Goal: Task Accomplishment & Management: Use online tool/utility

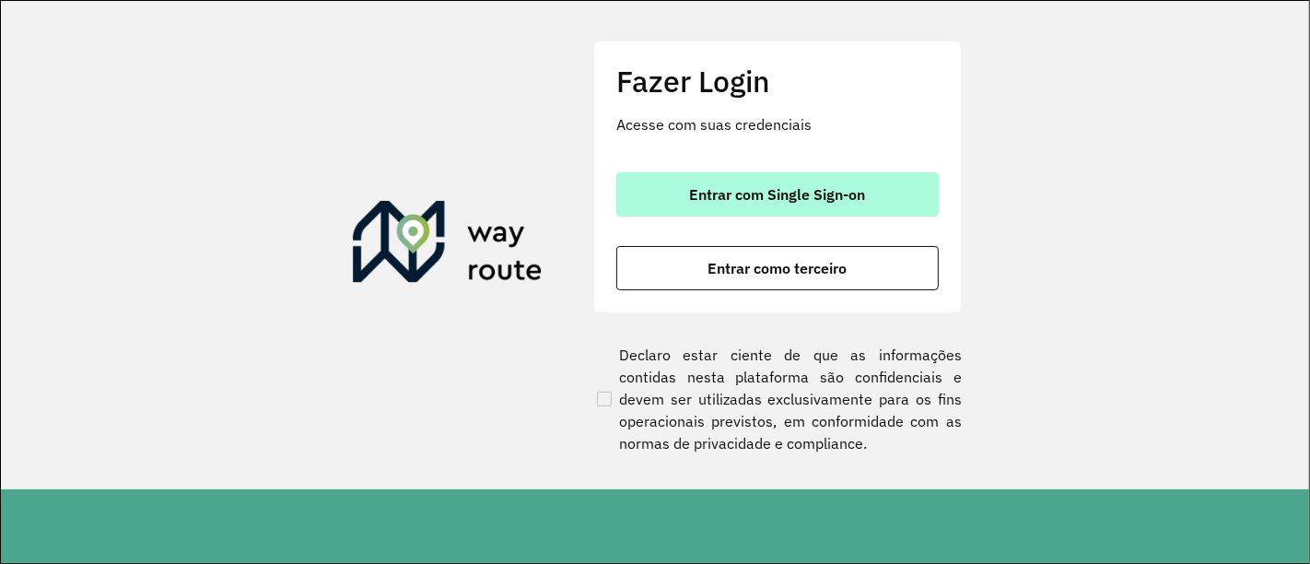
click at [788, 202] on span "Entrar com Single Sign-on" at bounding box center [778, 194] width 176 height 15
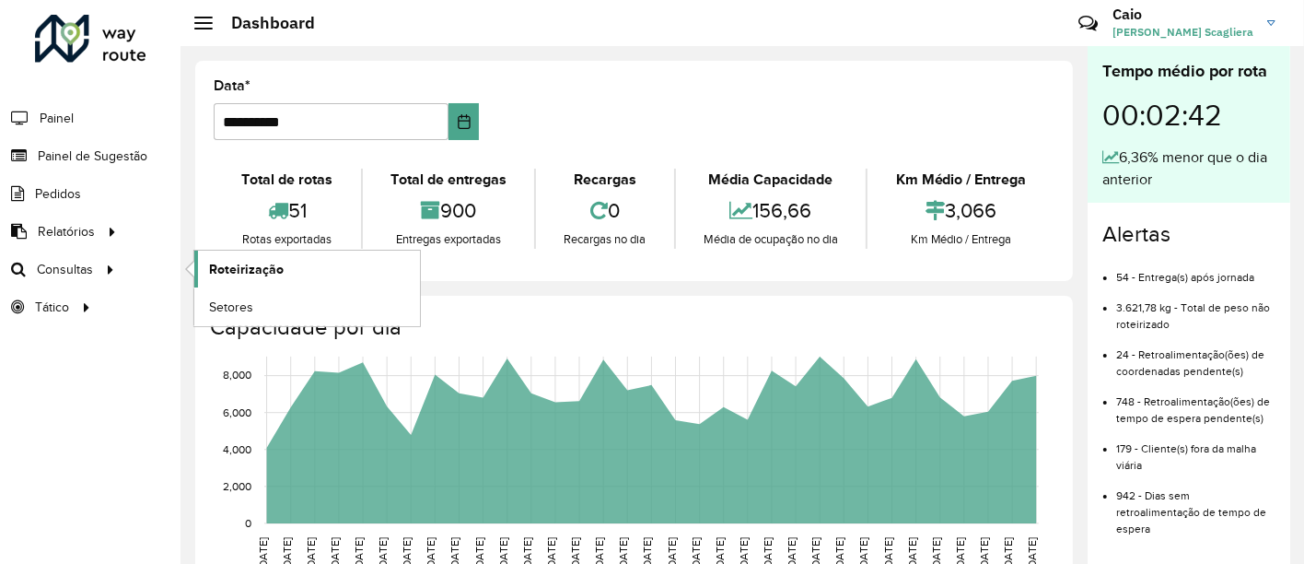
click at [229, 264] on span "Roteirização" at bounding box center [246, 269] width 75 height 19
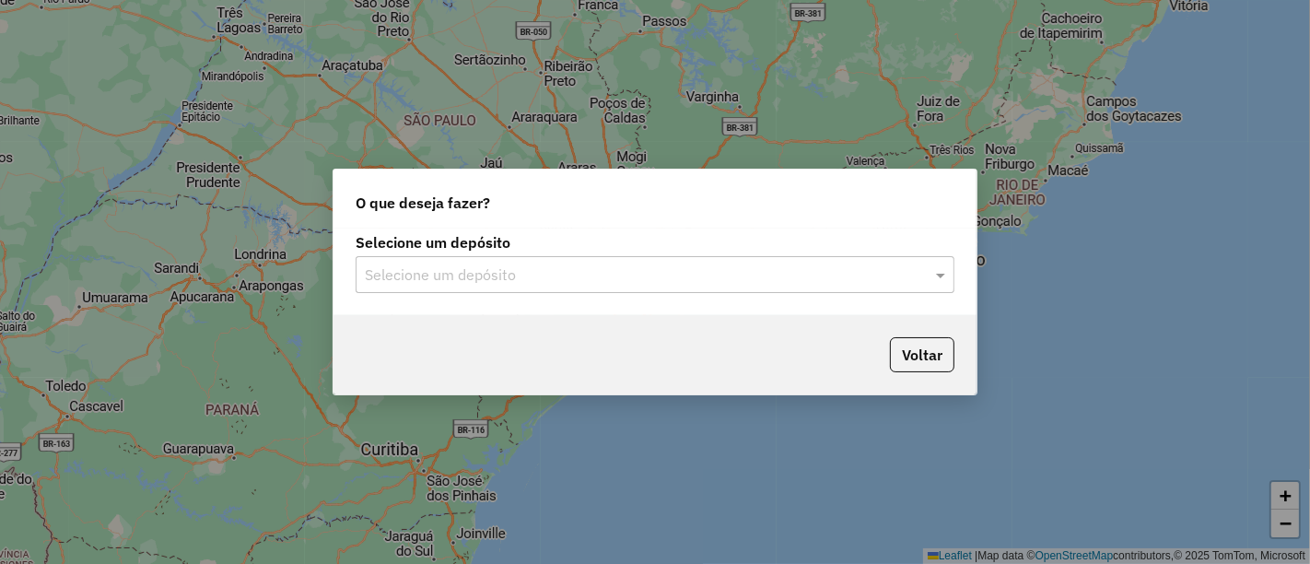
click at [778, 268] on input "text" at bounding box center [636, 275] width 543 height 22
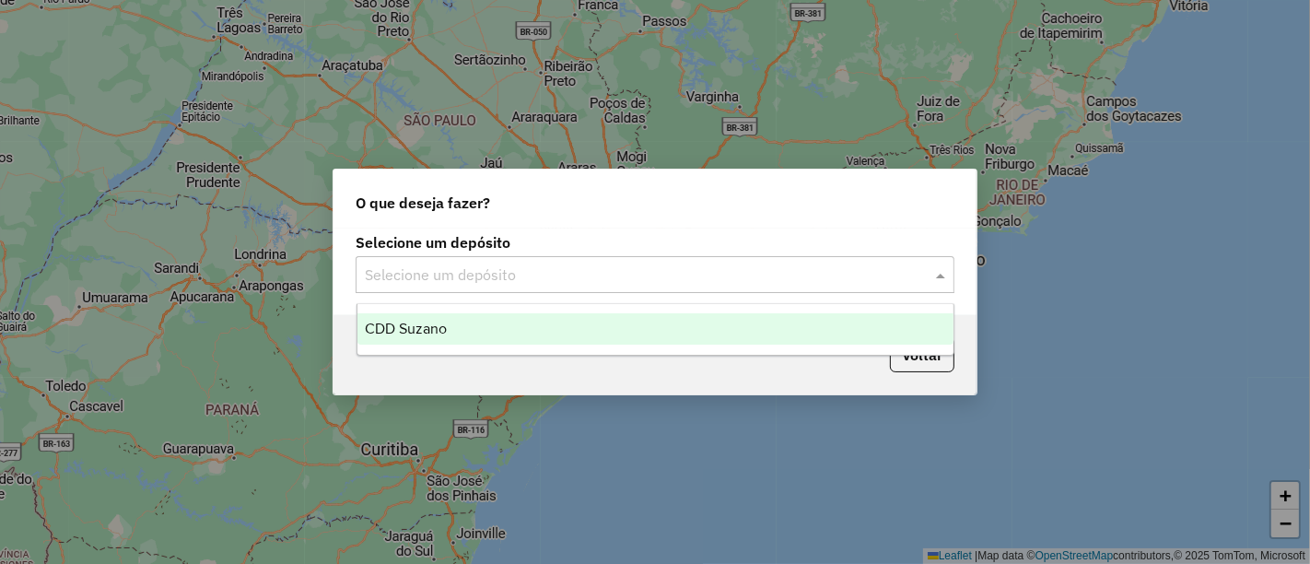
click at [494, 322] on div "CDD Suzano" at bounding box center [655, 328] width 596 height 31
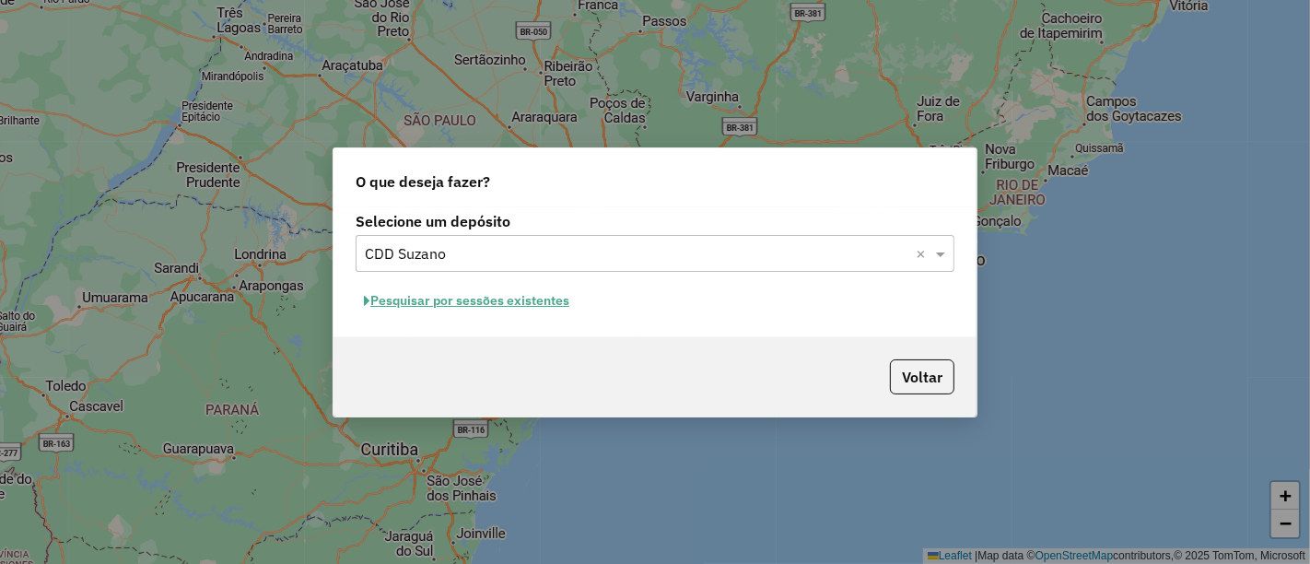
click at [514, 303] on button "Pesquisar por sessões existentes" at bounding box center [467, 300] width 222 height 29
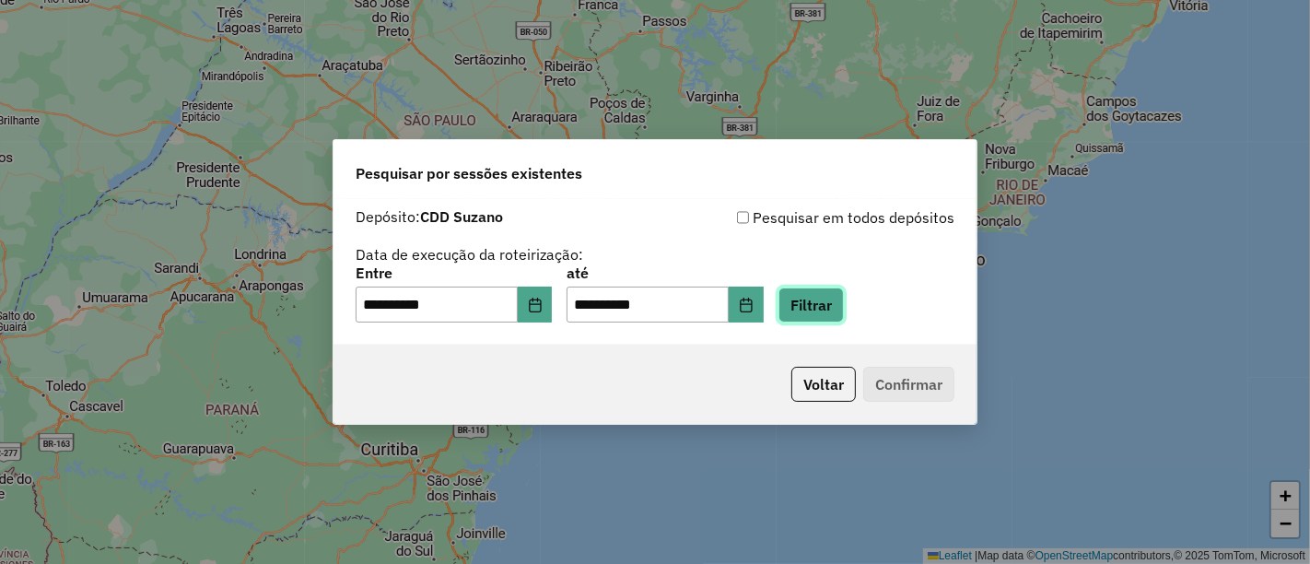
click at [836, 311] on button "Filtrar" at bounding box center [810, 304] width 65 height 35
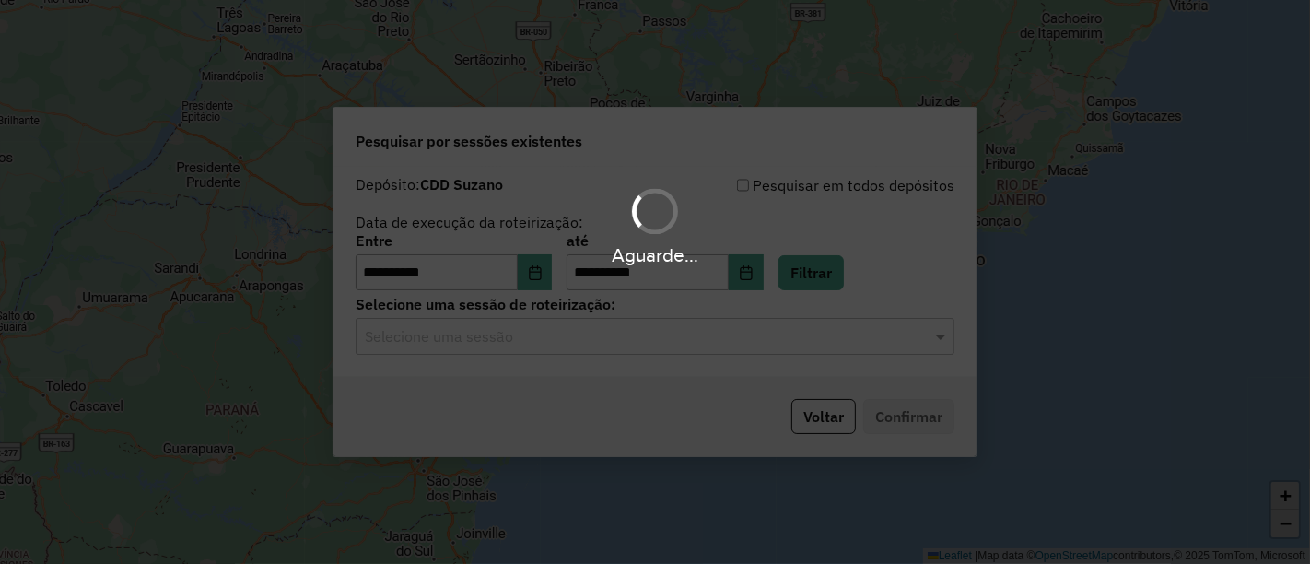
click at [527, 357] on div "Aguarde..." at bounding box center [655, 282] width 1310 height 564
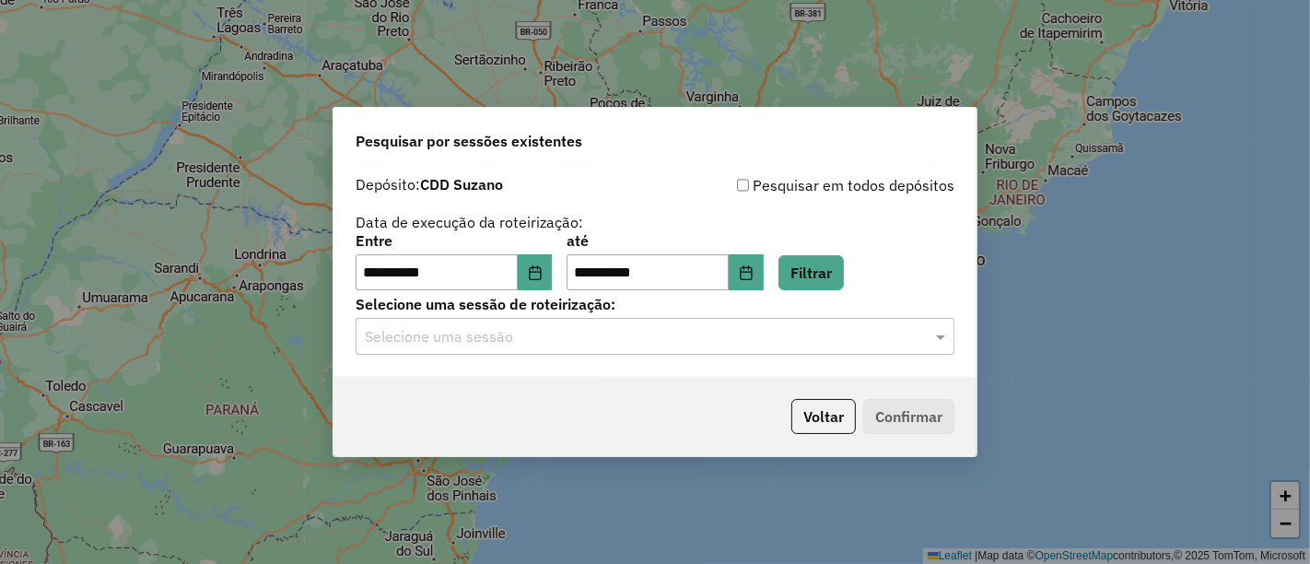
click at [550, 345] on input "text" at bounding box center [636, 337] width 543 height 22
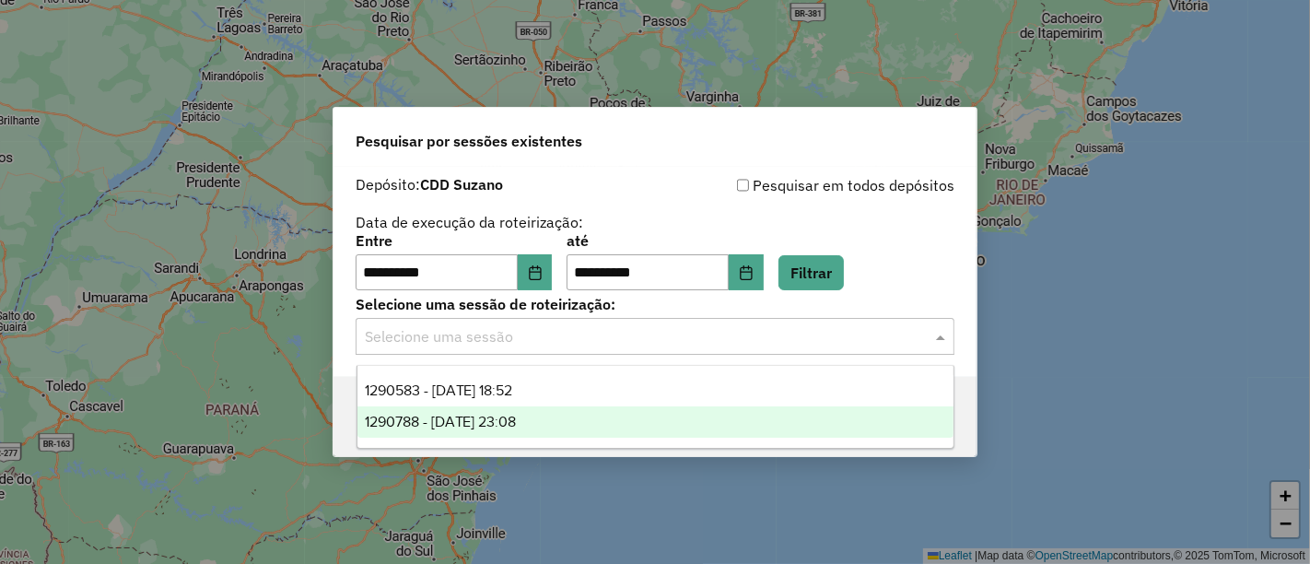
click at [517, 417] on span "1290788 - 08/10/2025 23:08" at bounding box center [441, 422] width 152 height 16
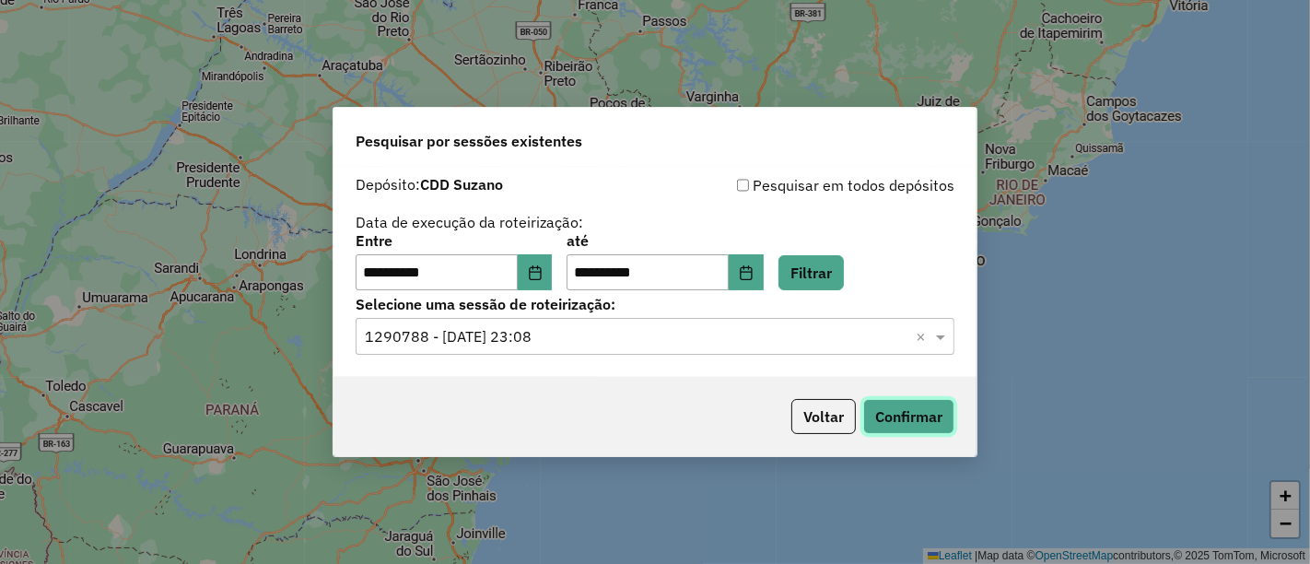
click at [933, 415] on button "Confirmar" at bounding box center [908, 416] width 91 height 35
click at [543, 276] on icon "Choose Date" at bounding box center [535, 272] width 15 height 15
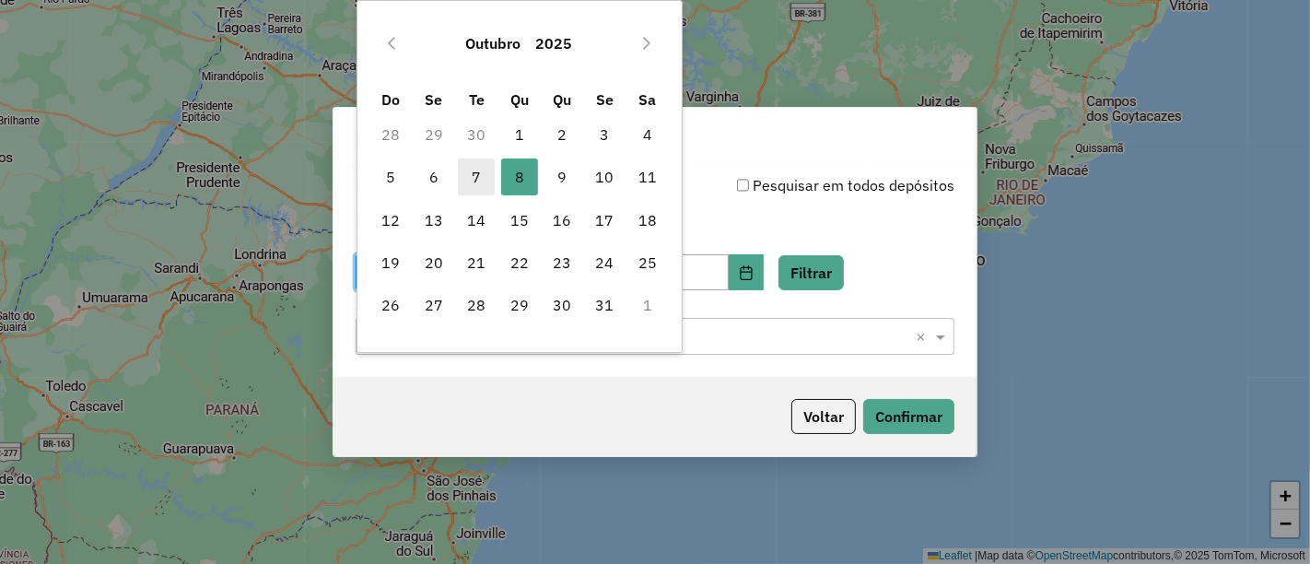
click at [471, 181] on span "7" at bounding box center [476, 176] width 37 height 37
type input "**********"
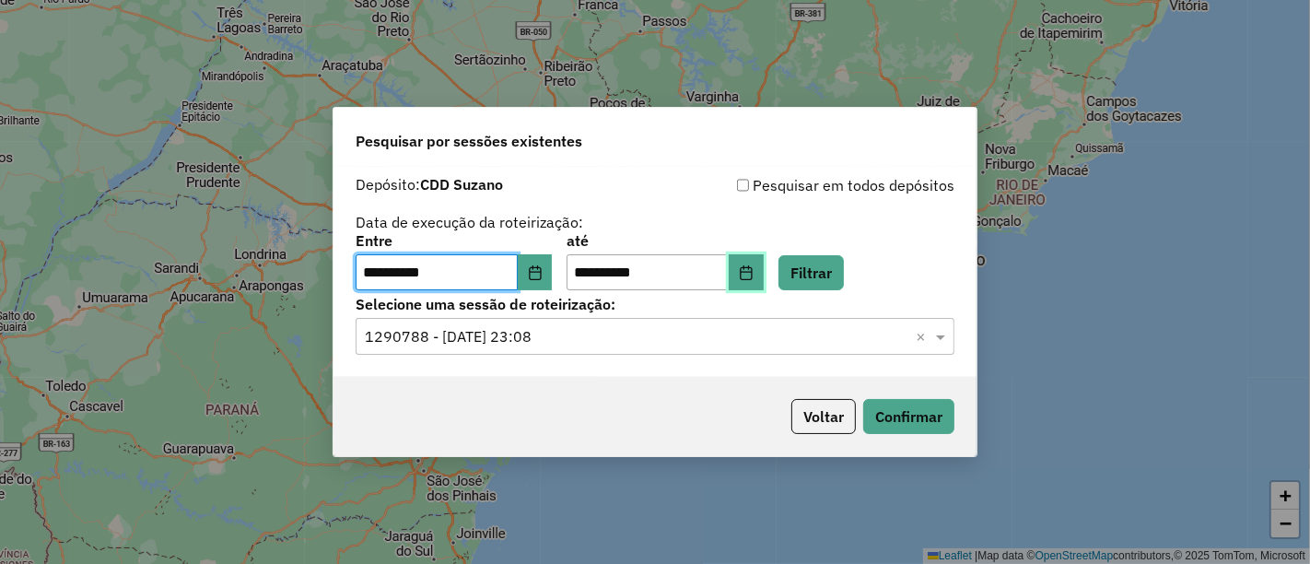
click at [764, 268] on button "Choose Date" at bounding box center [746, 272] width 35 height 37
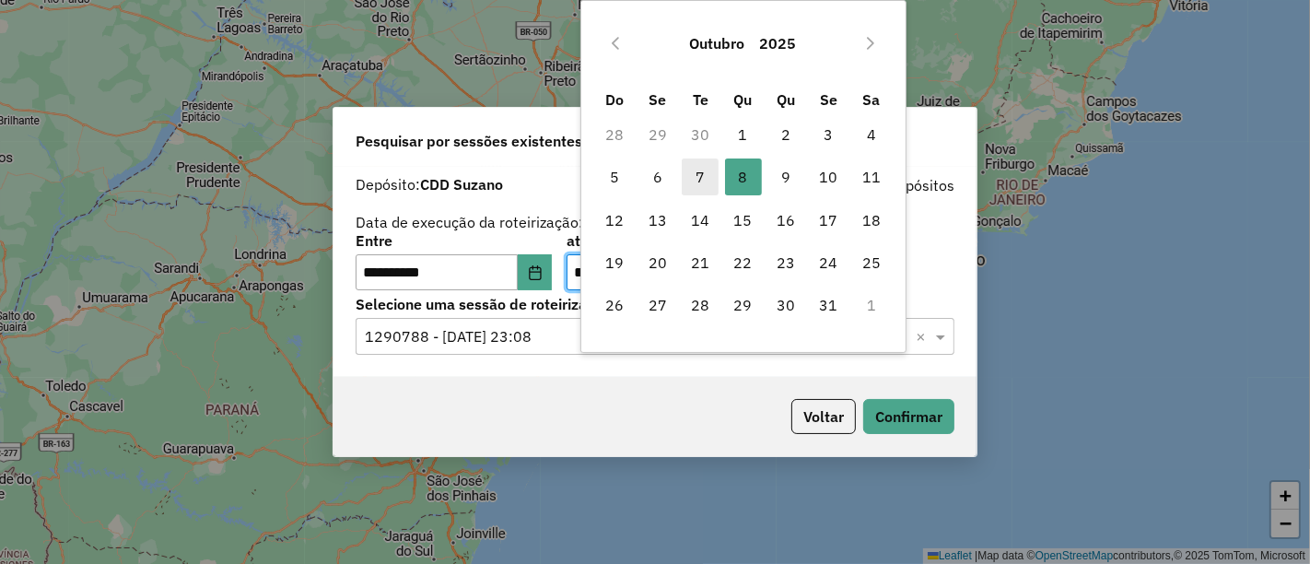
drag, startPoint x: 702, startPoint y: 173, endPoint x: 715, endPoint y: 183, distance: 16.4
click at [702, 173] on span "7" at bounding box center [700, 176] width 37 height 37
type input "**********"
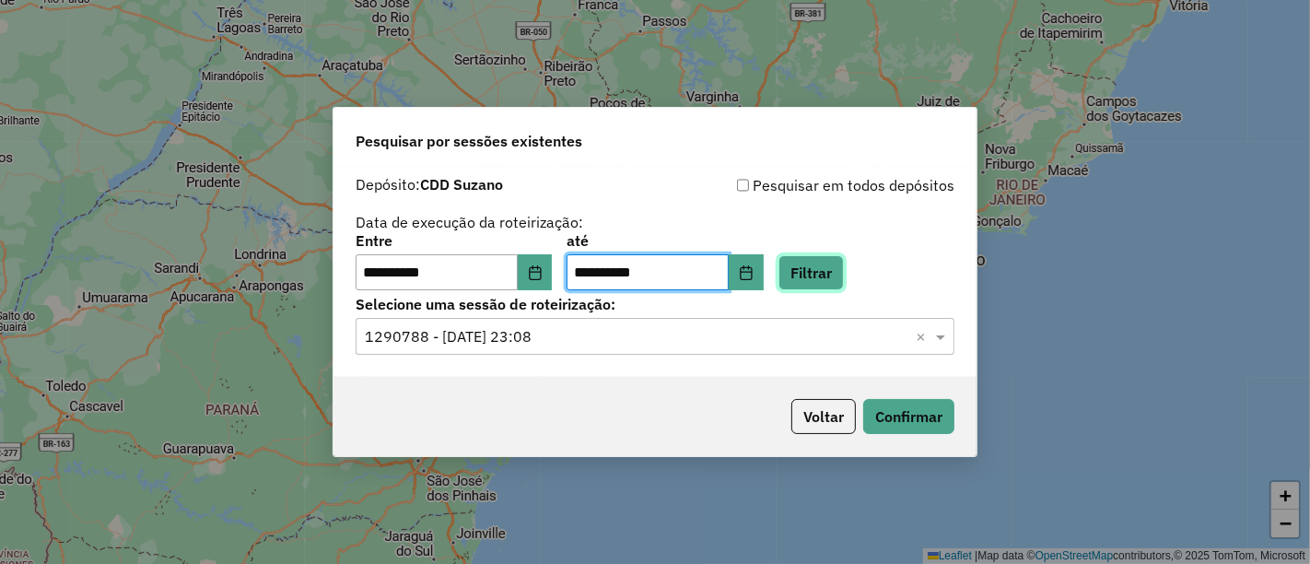
click at [844, 275] on button "Filtrar" at bounding box center [810, 272] width 65 height 35
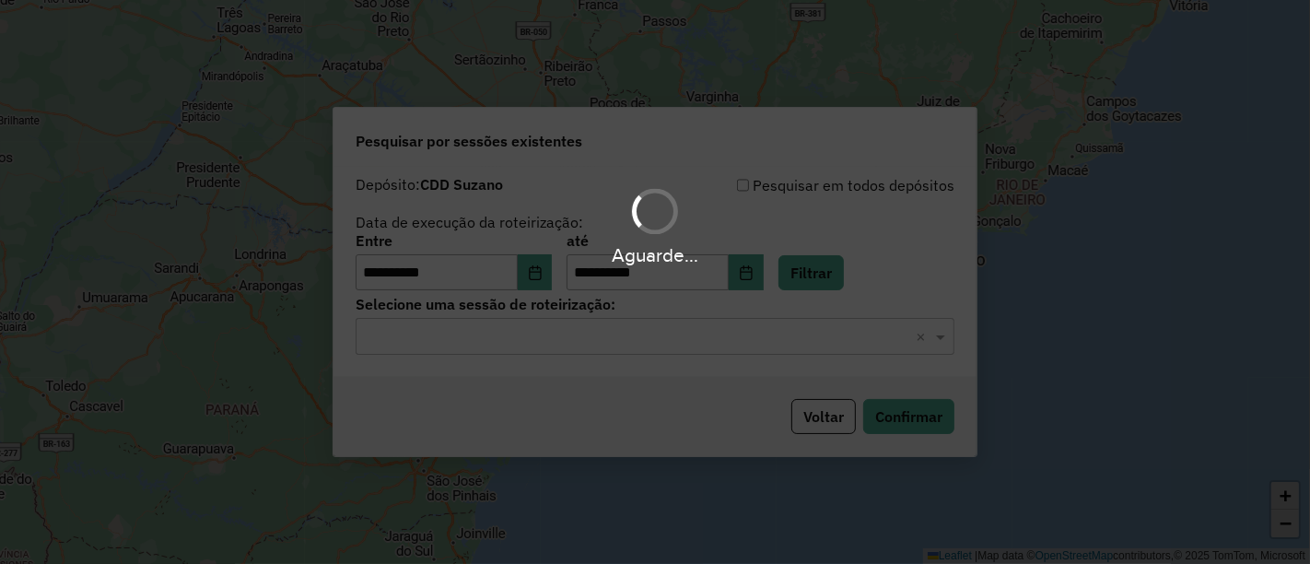
click at [574, 352] on div "Aguarde..." at bounding box center [655, 282] width 1310 height 564
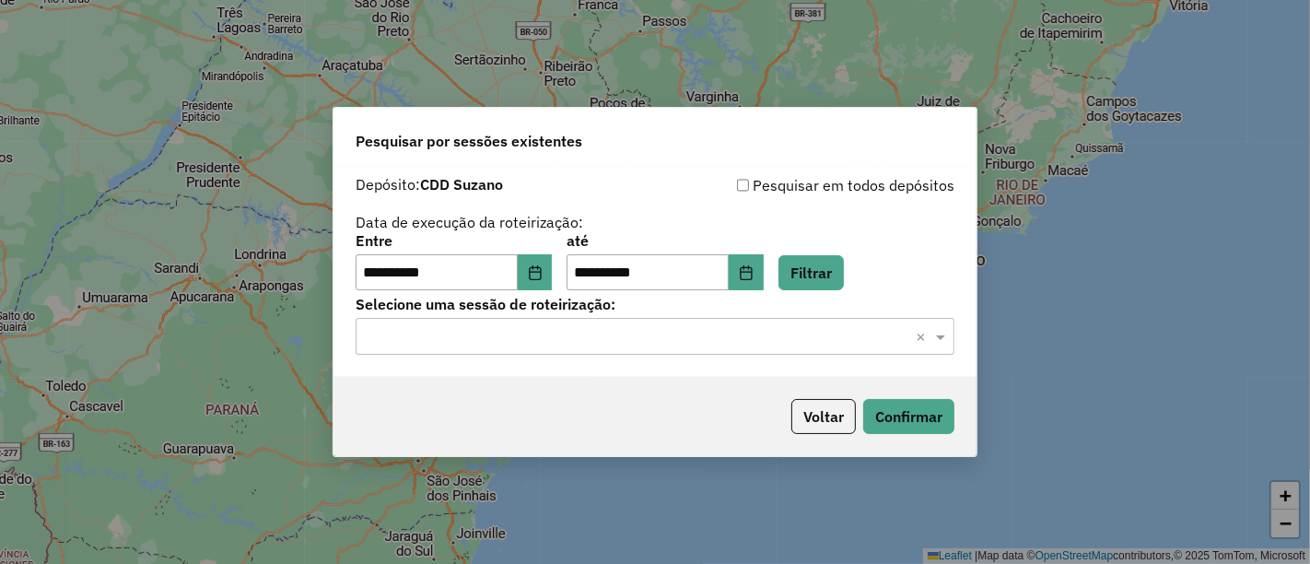
click at [557, 341] on input "text" at bounding box center [636, 337] width 543 height 22
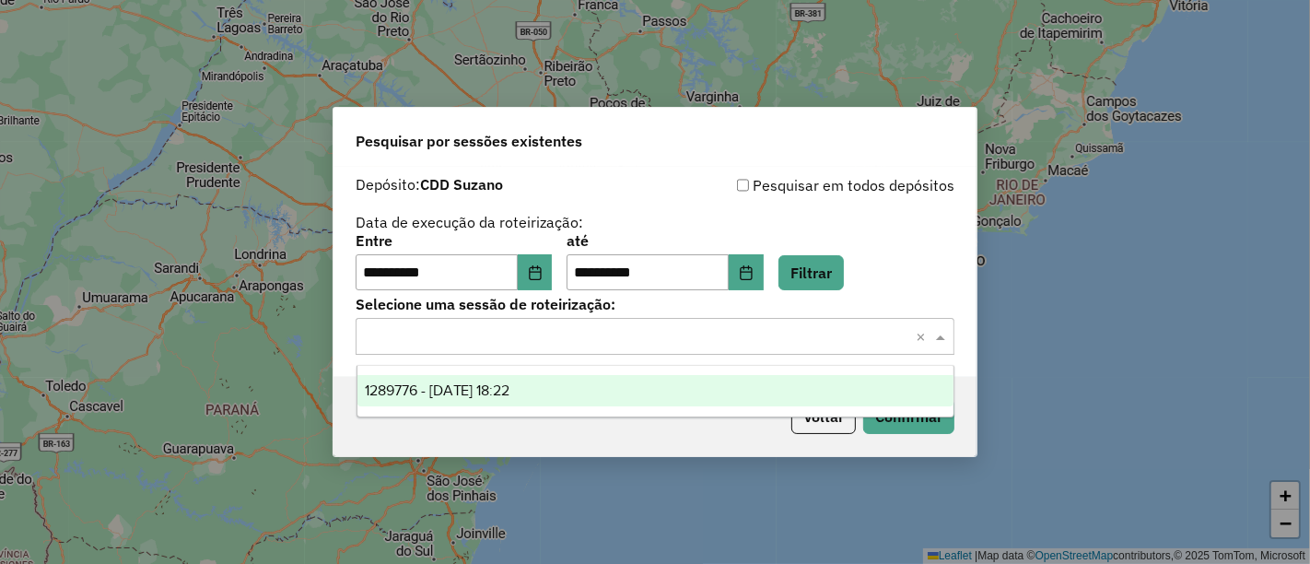
click at [553, 380] on div "1289776 - 07/10/2025 18:22" at bounding box center [655, 390] width 596 height 31
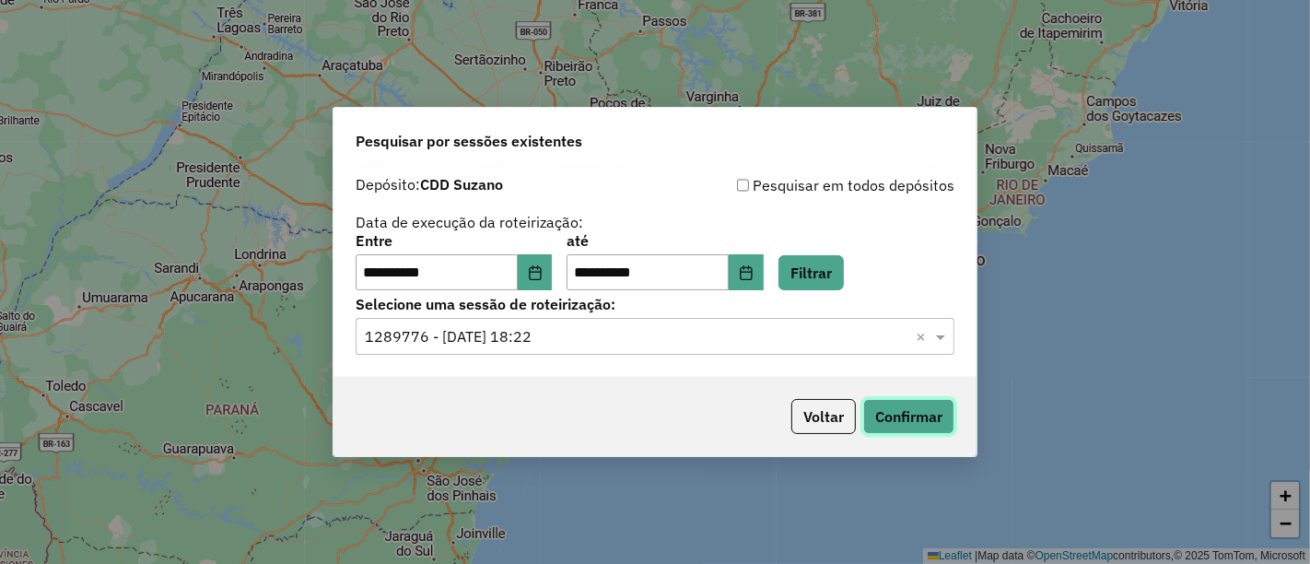
click at [906, 425] on button "Confirmar" at bounding box center [908, 416] width 91 height 35
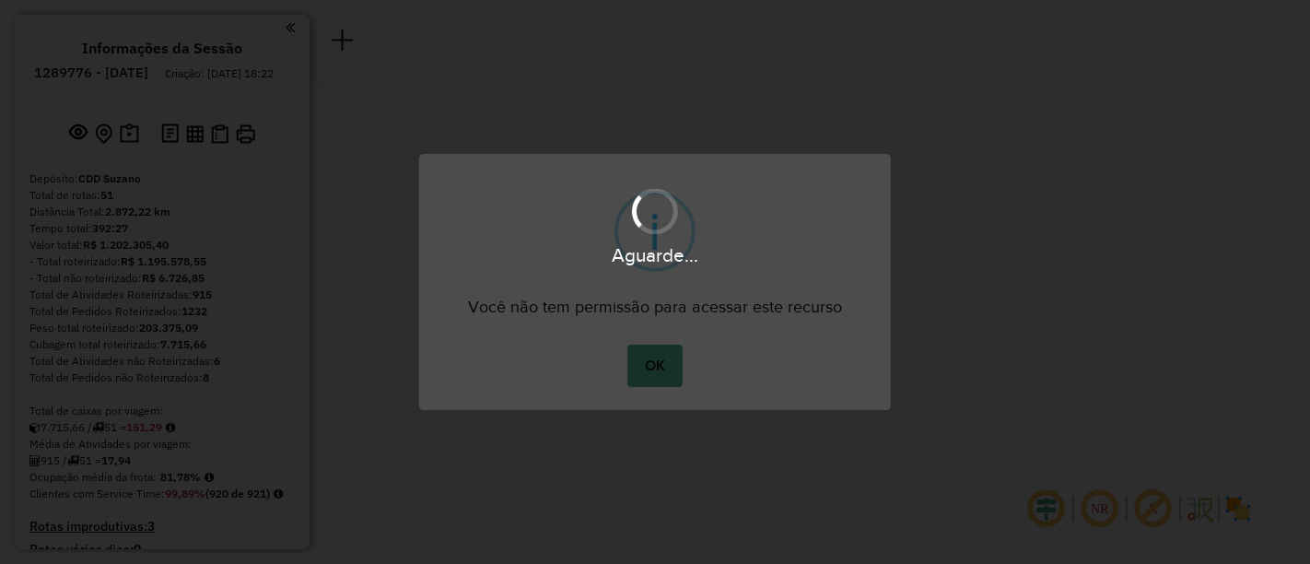
click at [627, 345] on button "OK" at bounding box center [654, 366] width 54 height 42
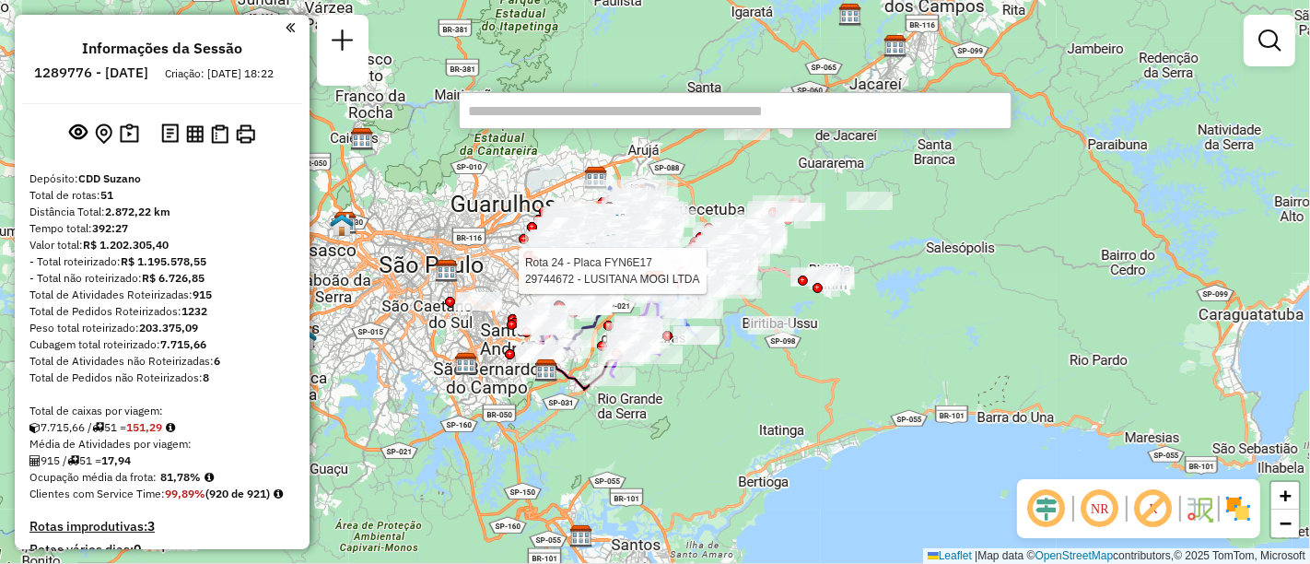
paste input "*****"
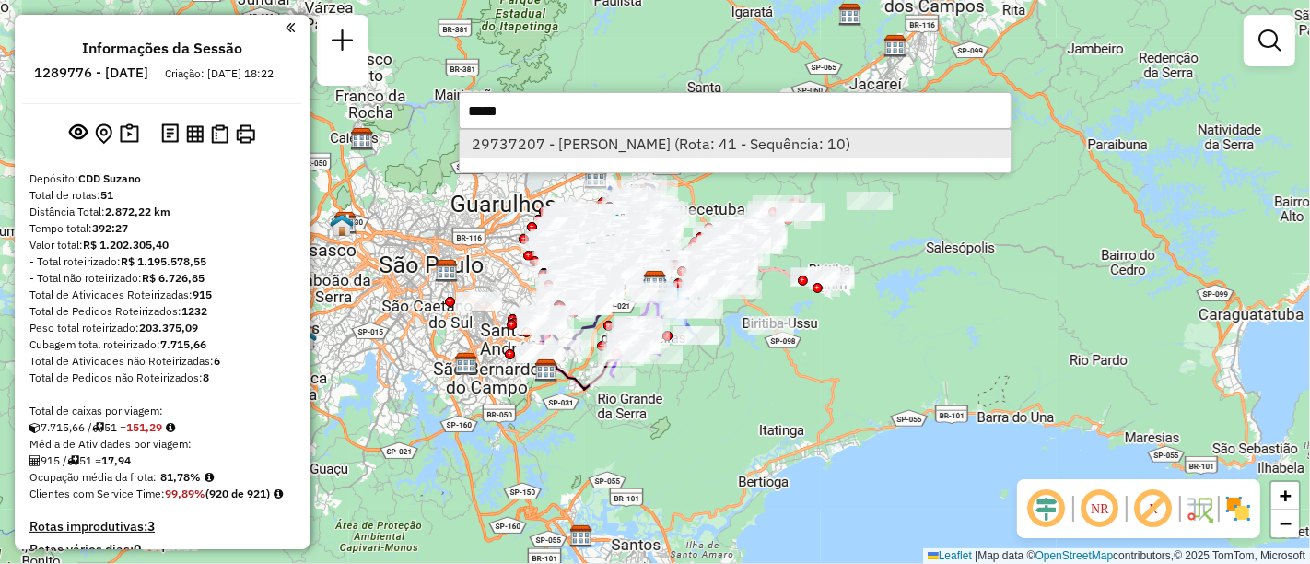
type input "*****"
click at [672, 140] on li "29737207 - [PERSON_NAME] (Rota: 41 - Sequência: 10)" at bounding box center [735, 144] width 551 height 28
select select "**********"
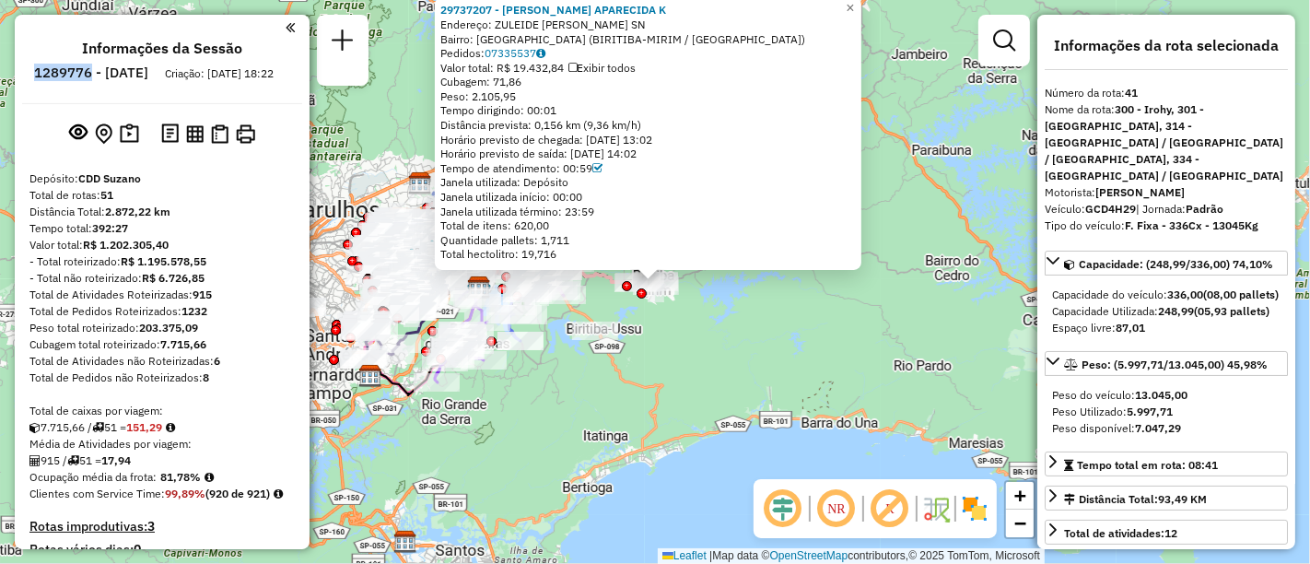
drag, startPoint x: 81, startPoint y: 76, endPoint x: 140, endPoint y: 80, distance: 59.1
click at [140, 80] on li "1289776 - [DATE]" at bounding box center [90, 76] width 123 height 24
copy h6 "1289776"
click at [665, 85] on div "Cubagem: 71,86" at bounding box center [647, 82] width 415 height 15
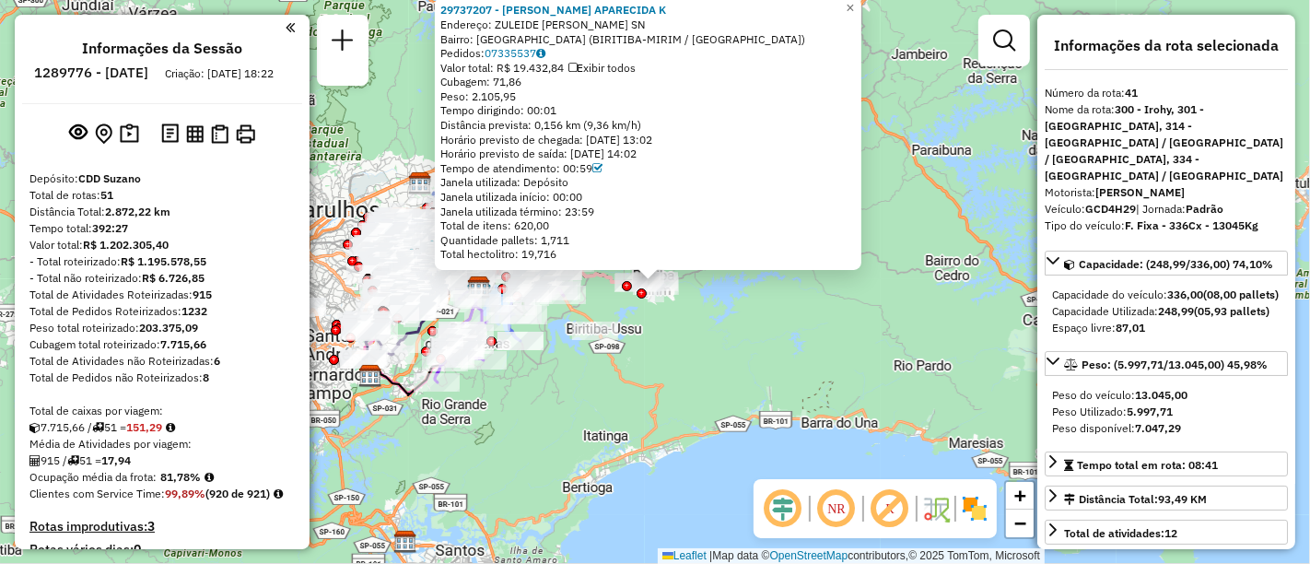
click at [595, 165] on div "Tempo de atendimento: 00:59" at bounding box center [647, 168] width 415 height 15
click at [672, 111] on div "Tempo dirigindo: 00:01" at bounding box center [647, 110] width 415 height 15
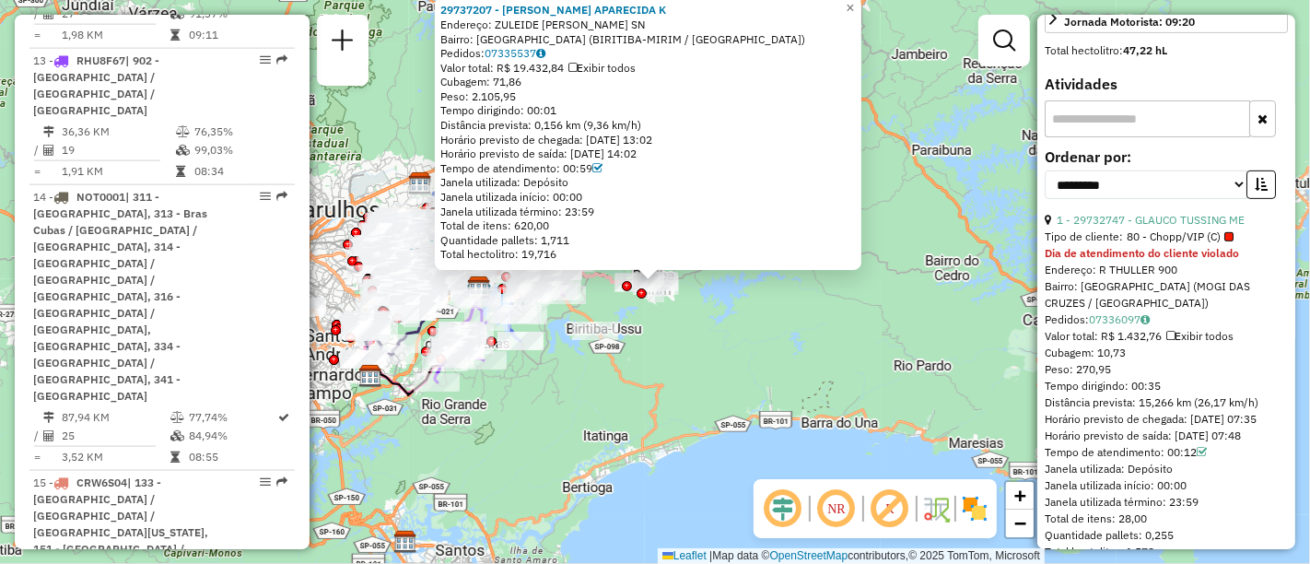
scroll to position [2354, 0]
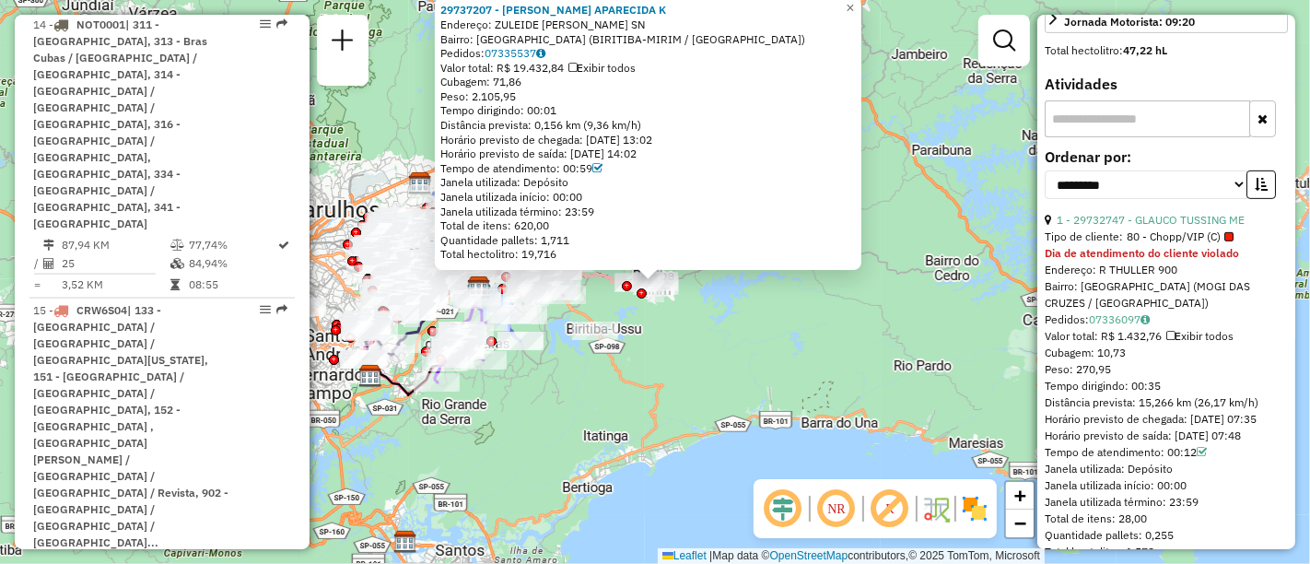
click at [753, 93] on div "Peso: 2.105,95" at bounding box center [647, 96] width 415 height 15
click at [601, 102] on div "Peso: 2.105,95" at bounding box center [647, 96] width 415 height 15
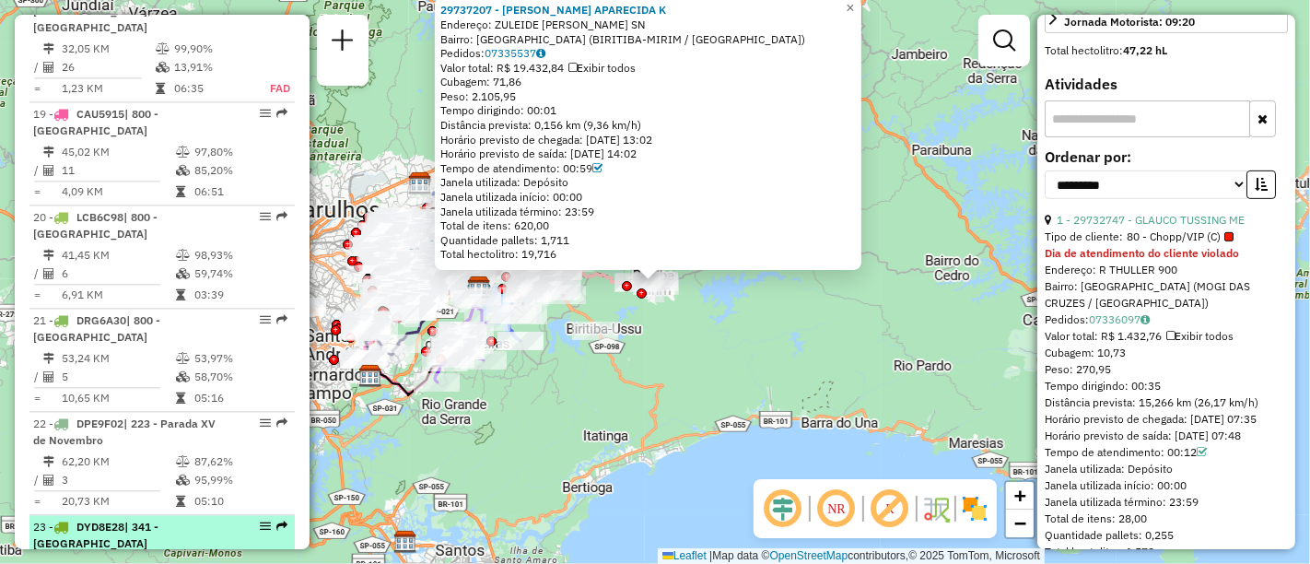
scroll to position [3889, 0]
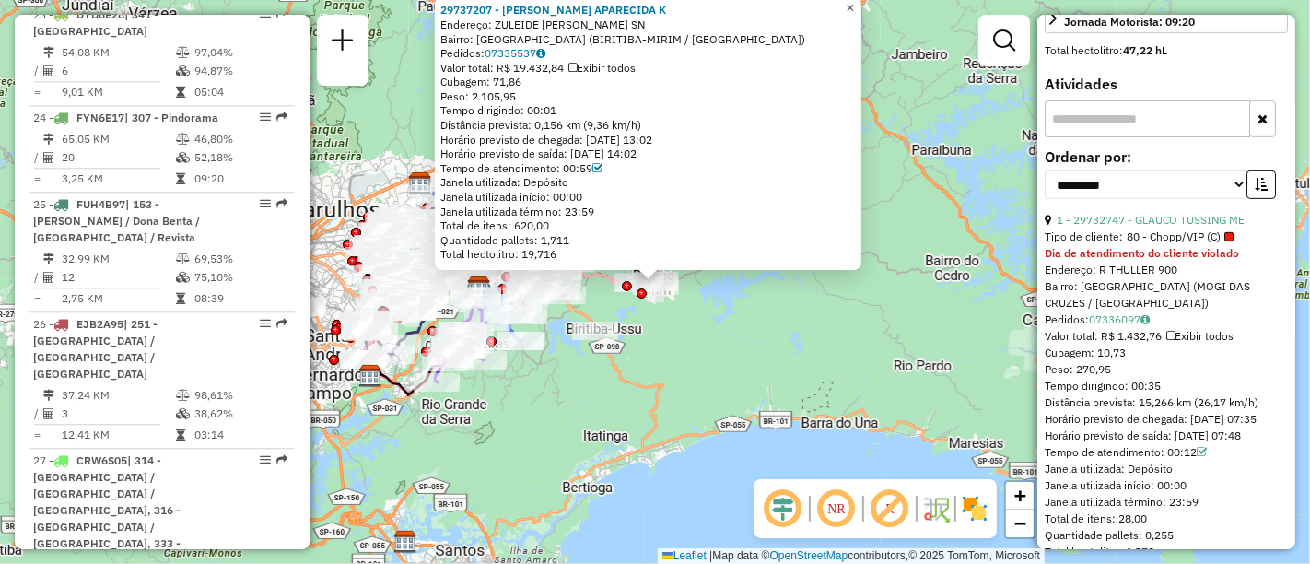
drag, startPoint x: 863, startPoint y: 6, endPoint x: 862, endPoint y: 17, distance: 11.1
click at [854, 6] on span "×" at bounding box center [850, 8] width 8 height 16
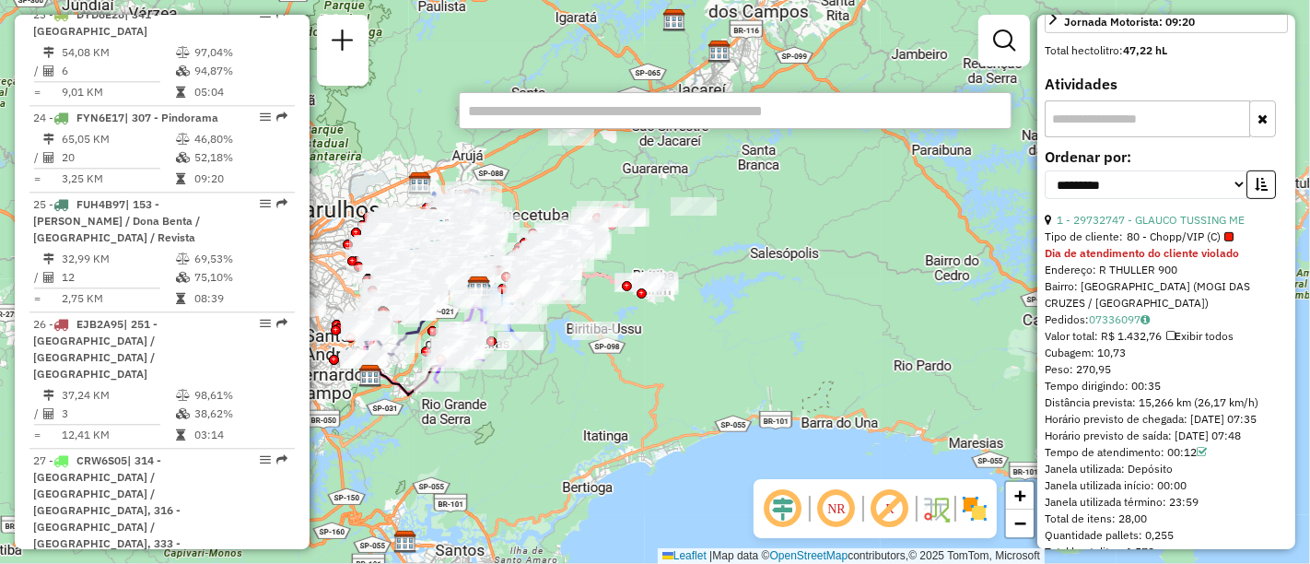
paste input "*******"
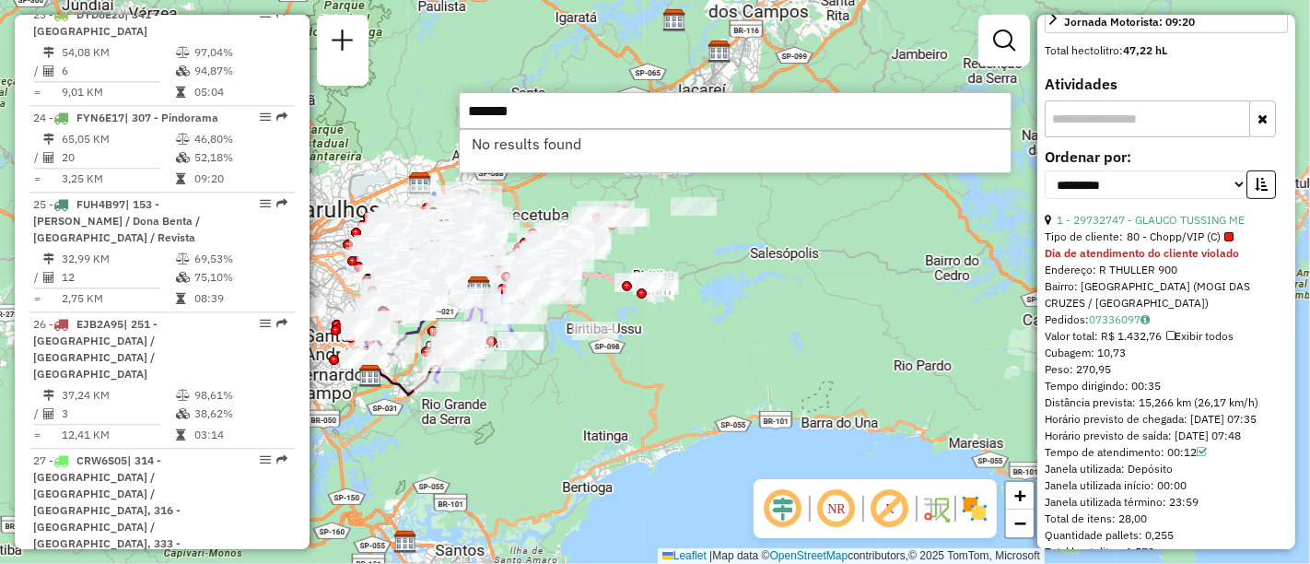
drag, startPoint x: 587, startPoint y: 103, endPoint x: 290, endPoint y: 121, distance: 297.1
click at [285, 121] on hb-router-mapa "Informações da Sessão 1289776 - [DATE] Criação: [DATE] 18:22 Depósito: CDD Suza…" at bounding box center [655, 282] width 1310 height 564
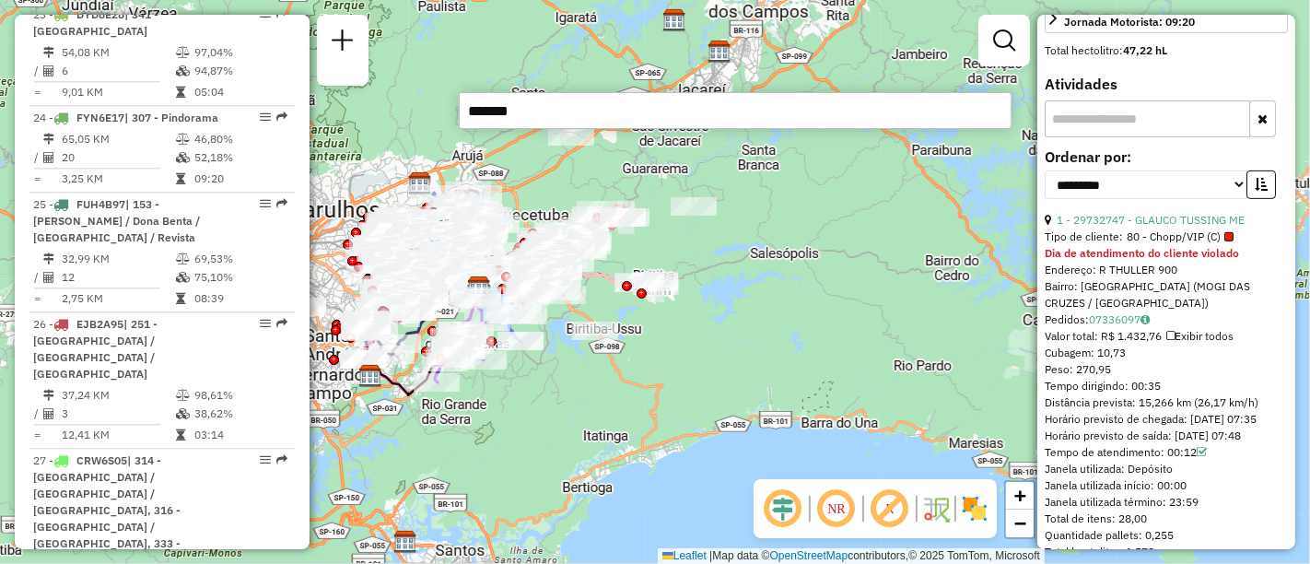
paste input "text"
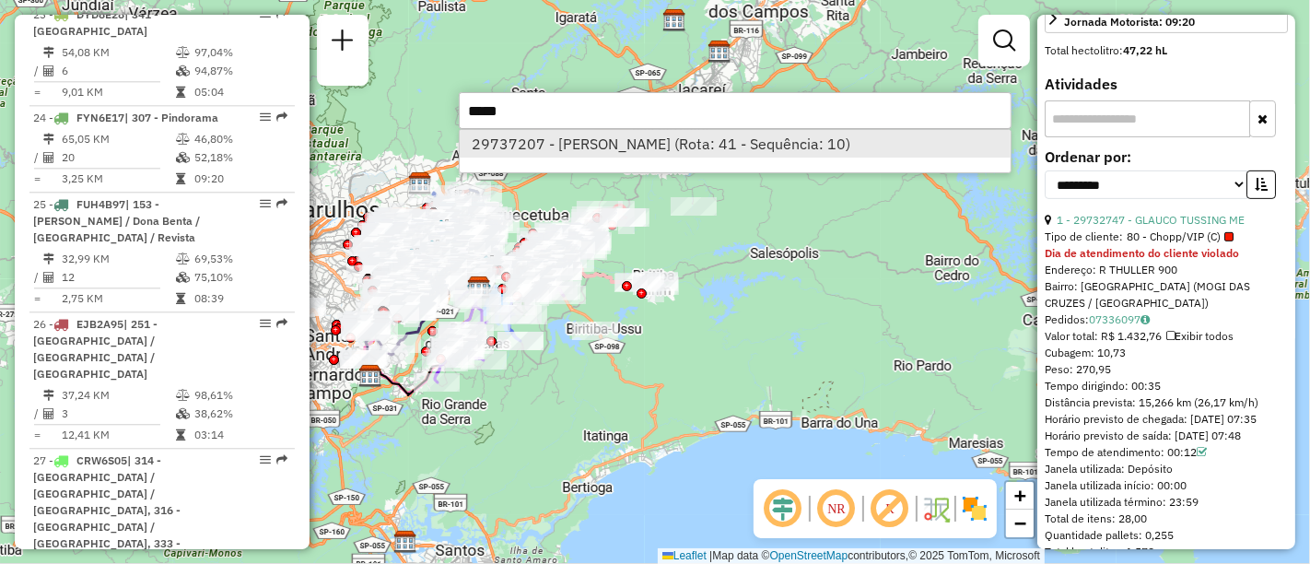
type input "*****"
click at [516, 141] on li "29737207 - [PERSON_NAME] (Rota: 41 - Sequência: 10)" at bounding box center [735, 144] width 551 height 28
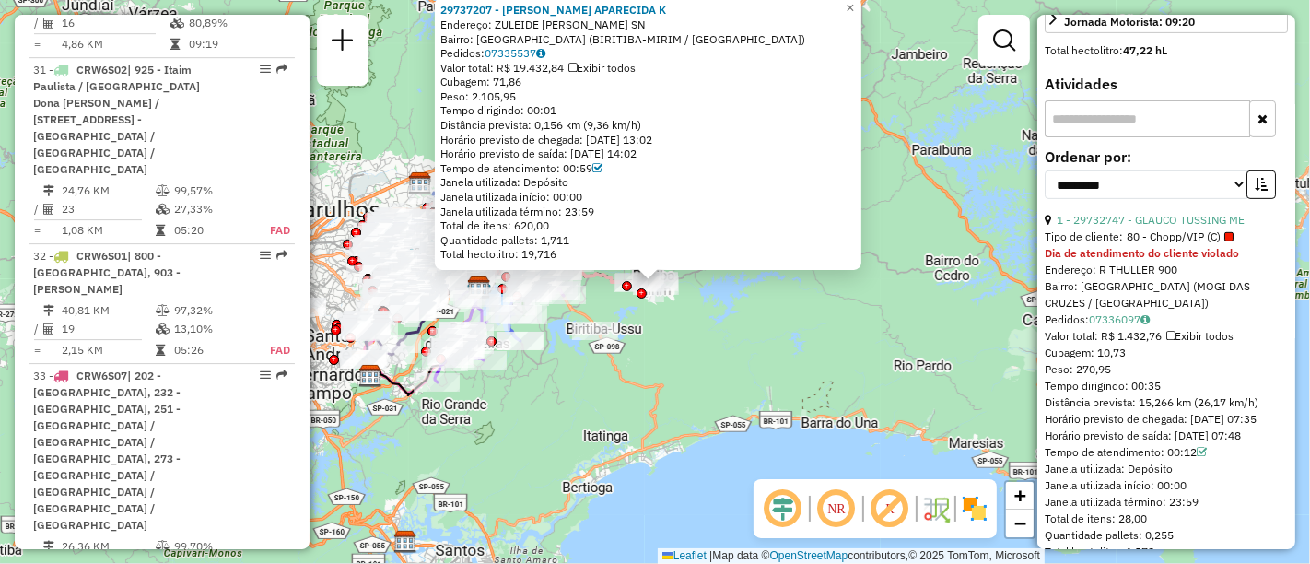
scroll to position [5919, 0]
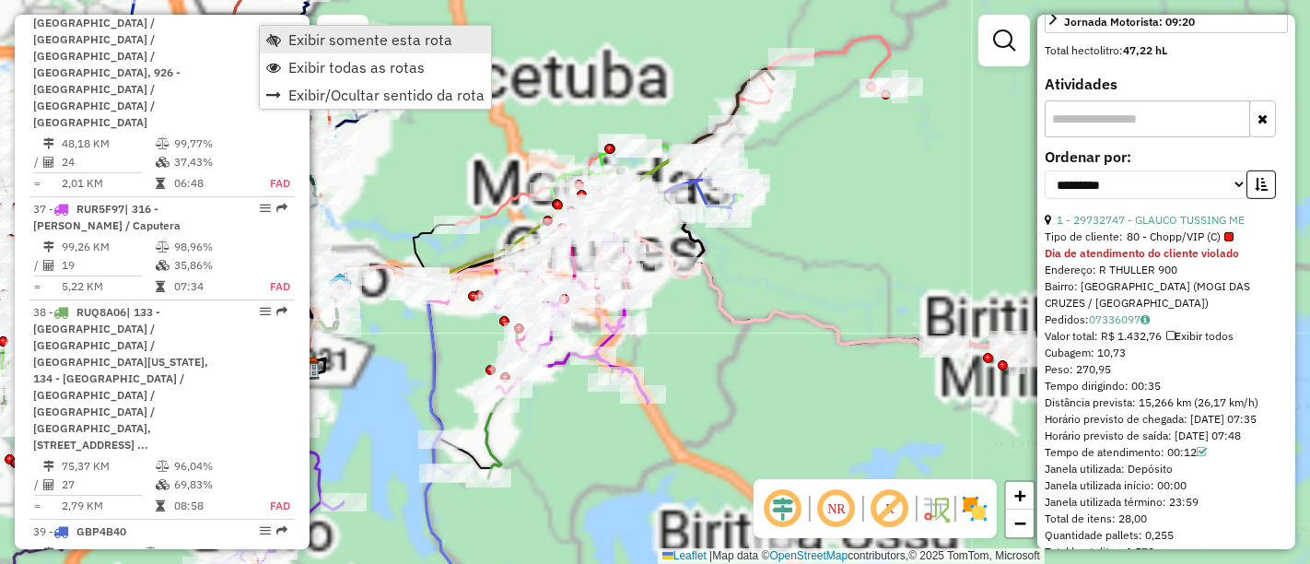
click at [331, 42] on span "Exibir somente esta rota" at bounding box center [370, 39] width 164 height 15
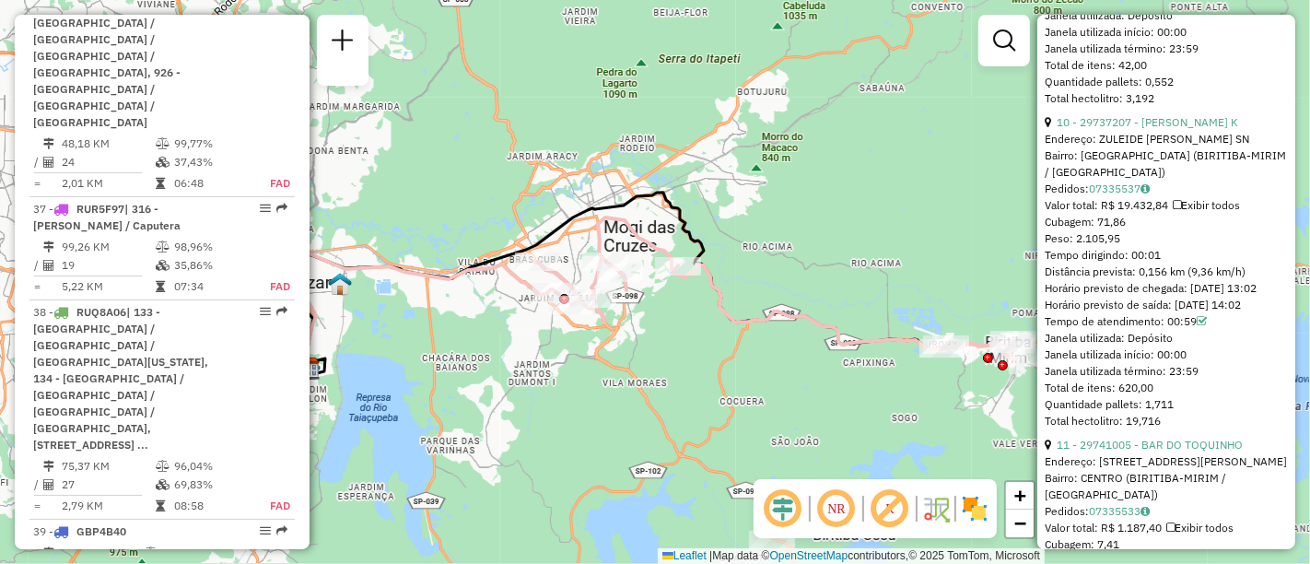
scroll to position [3787, 0]
drag, startPoint x: 1289, startPoint y: 431, endPoint x: 1293, endPoint y: 414, distance: 18.1
click at [1293, 414] on div "**********" at bounding box center [1166, 282] width 258 height 534
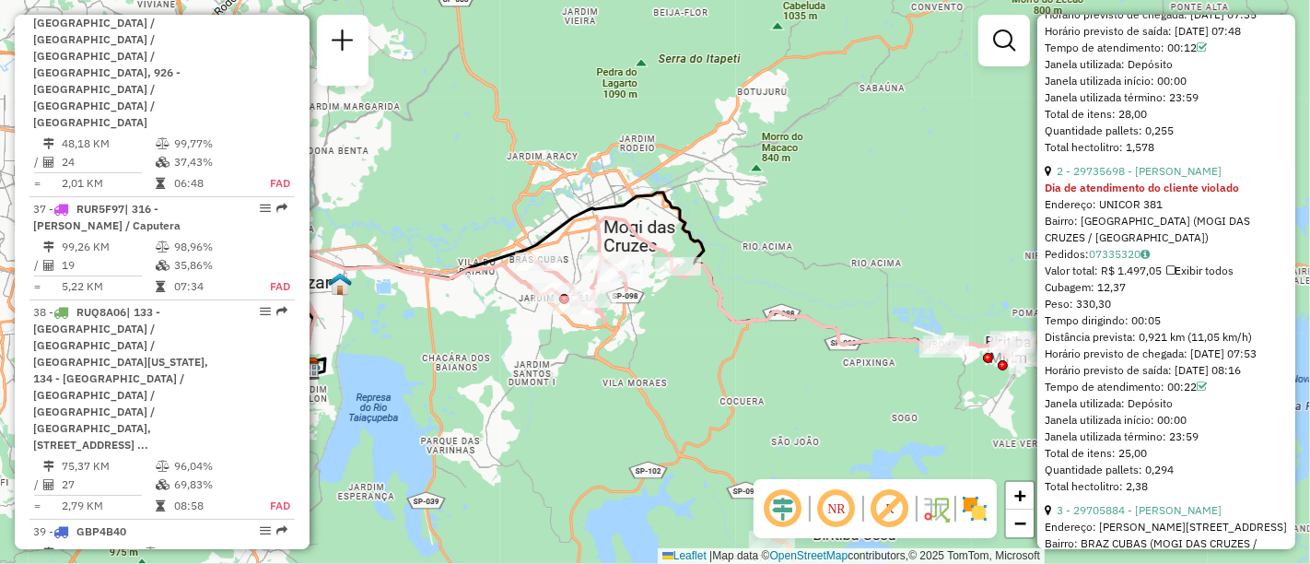
scroll to position [0, 0]
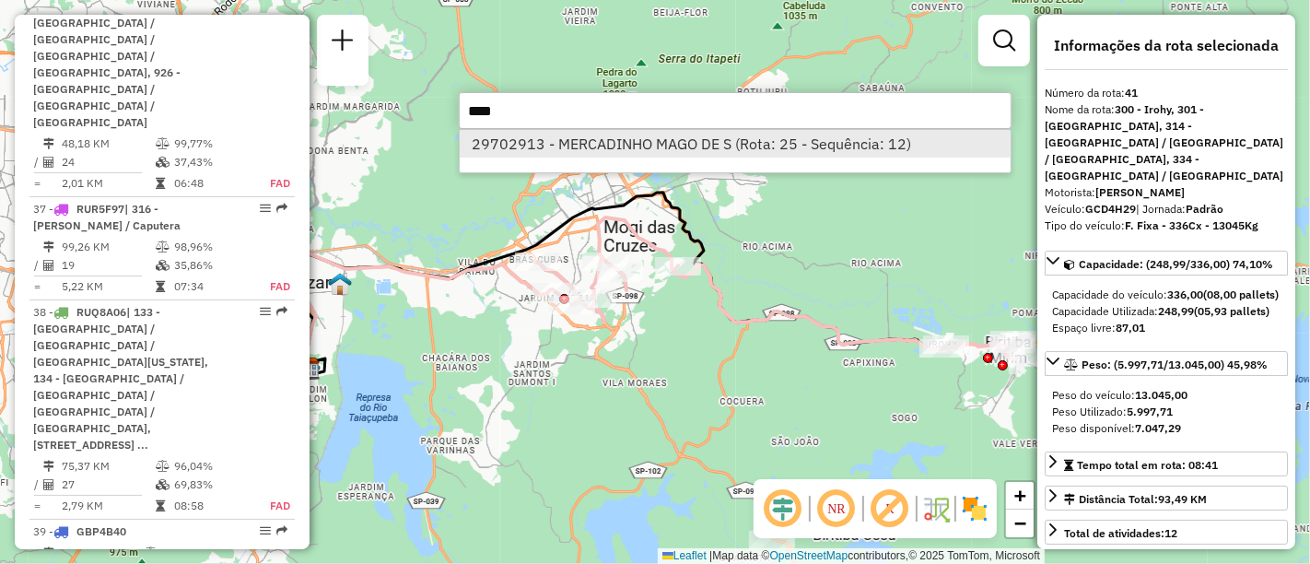
type input "****"
click at [584, 136] on li "29702913 - MERCADINHO MAGO DE S (Rota: 25 - Sequência: 12)" at bounding box center [735, 144] width 551 height 28
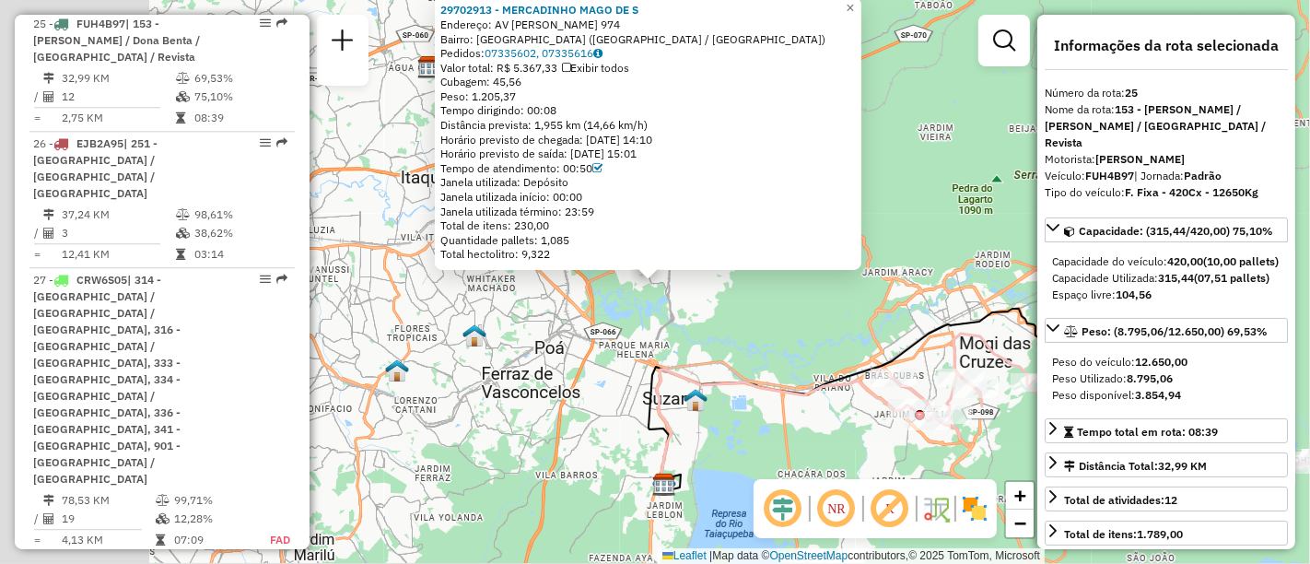
scroll to position [3743, 0]
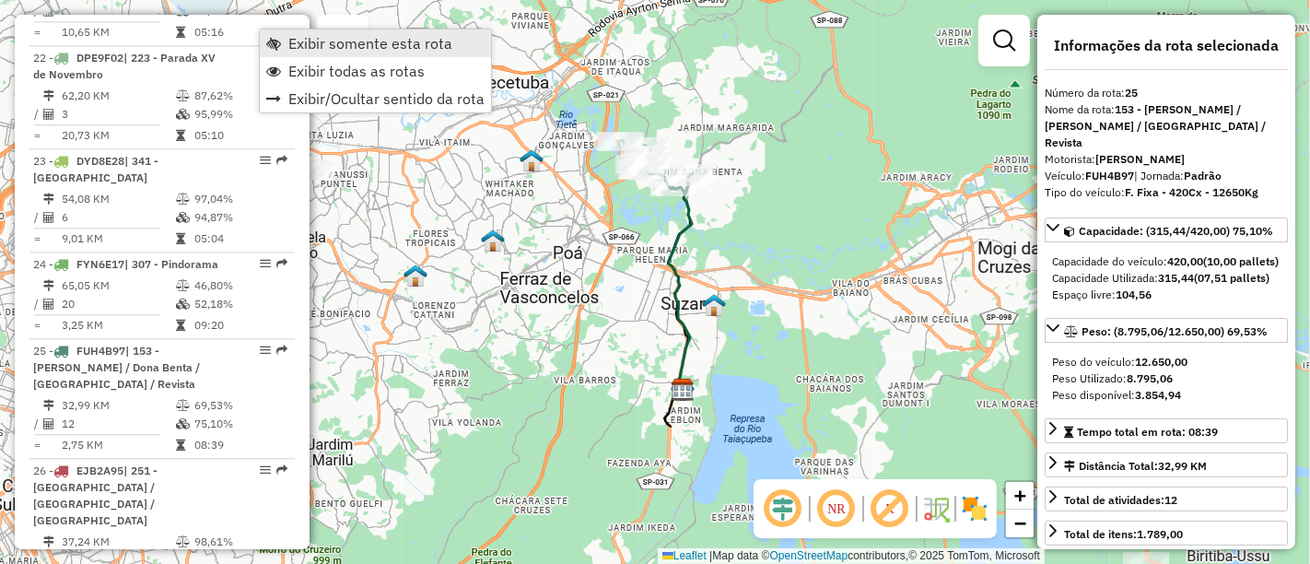
click at [290, 42] on span "Exibir somente esta rota" at bounding box center [370, 43] width 164 height 15
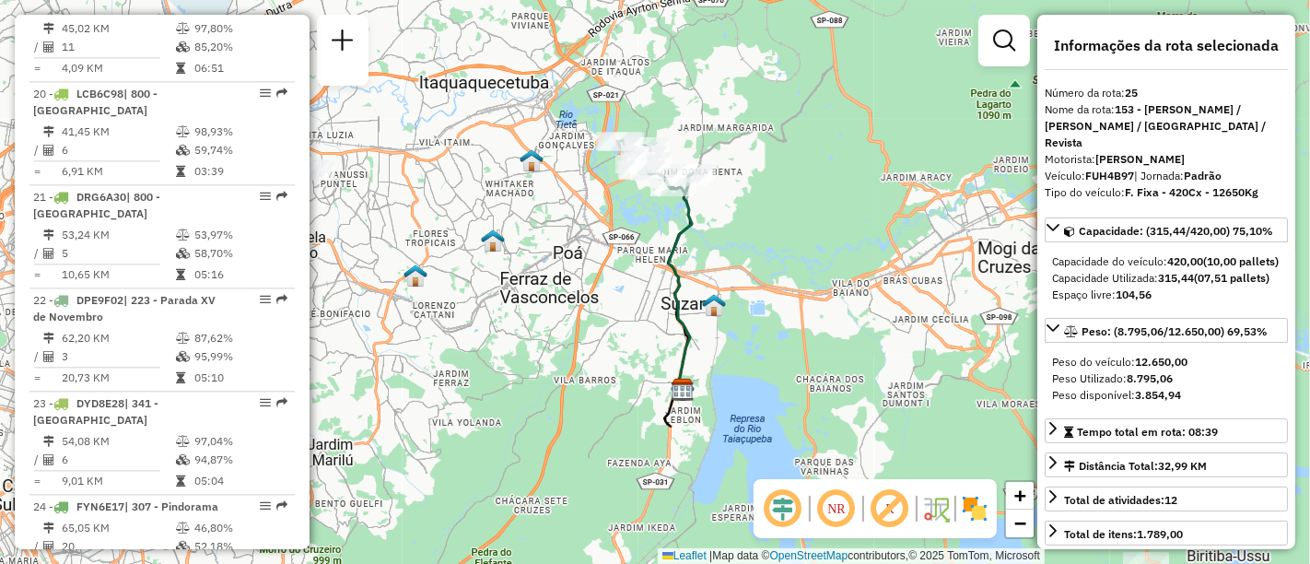
scroll to position [3334, 0]
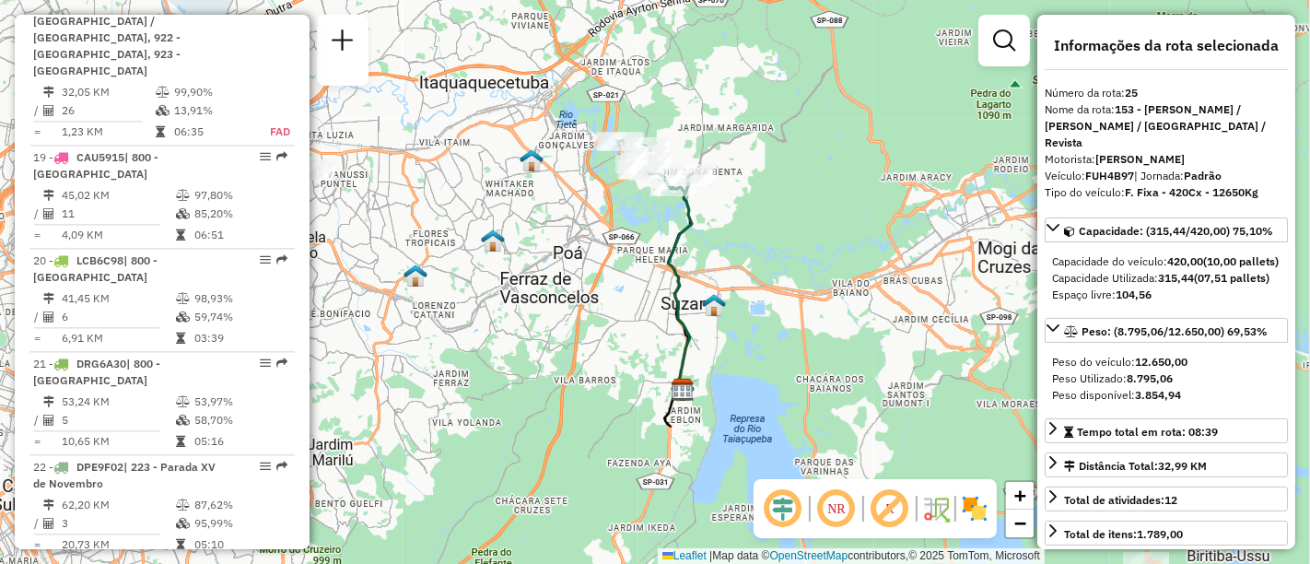
click at [310, 266] on div "Janela de atendimento Grade de atendimento Capacidade Transportadoras Veículos …" at bounding box center [655, 282] width 1310 height 564
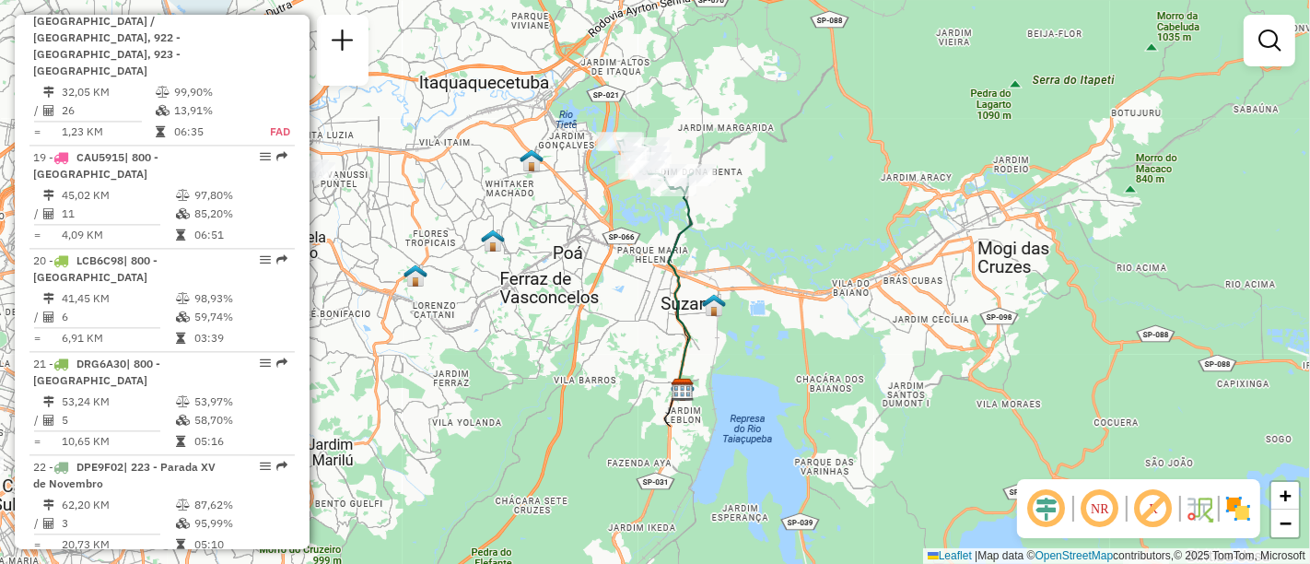
scroll to position [3235, 0]
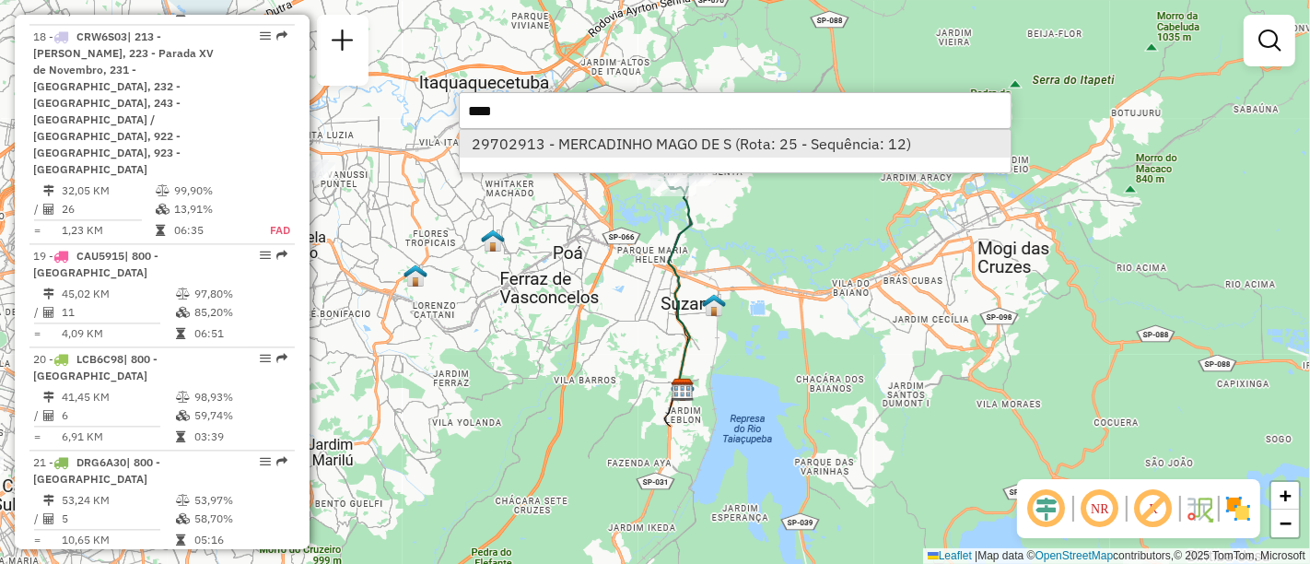
type input "****"
click at [731, 143] on li "29702913 - MERCADINHO MAGO DE S (Rota: 25 - Sequência: 12)" at bounding box center [735, 144] width 551 height 28
select select "**********"
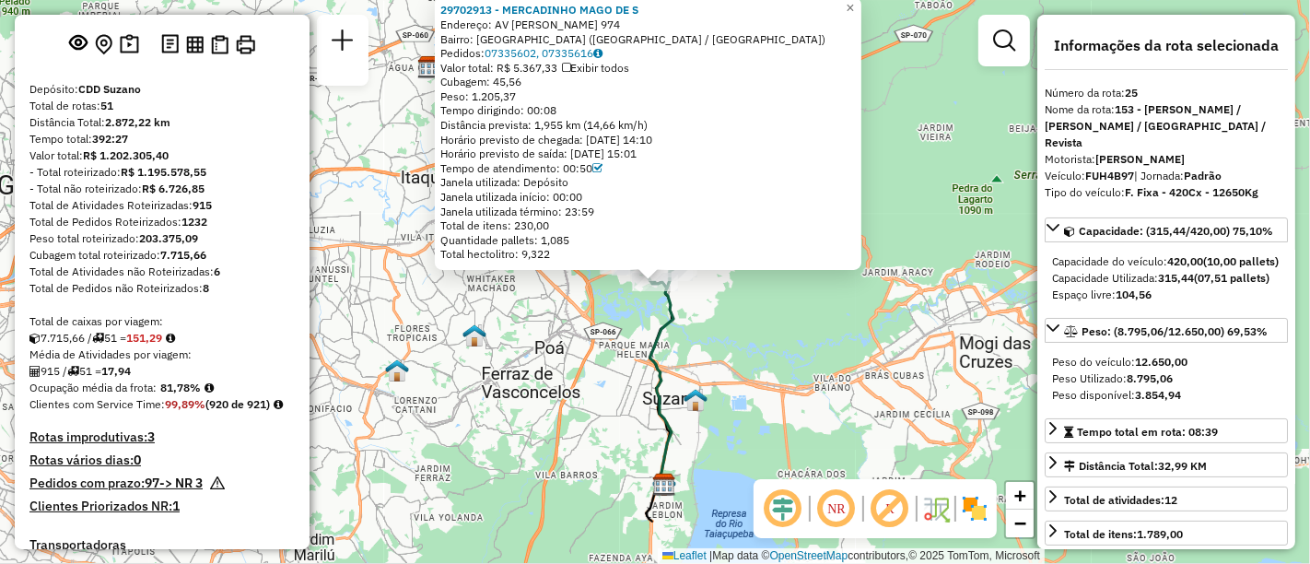
scroll to position [0, 0]
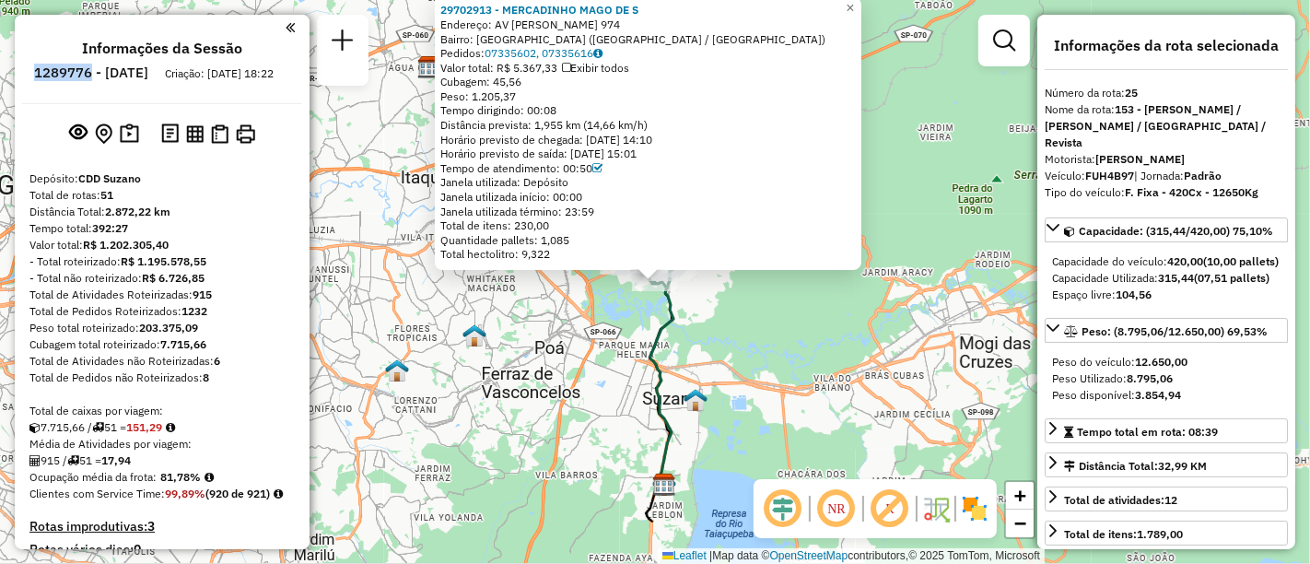
drag, startPoint x: 92, startPoint y: 72, endPoint x: 140, endPoint y: 76, distance: 48.1
click at [140, 76] on h6 "1289776 - [DATE]" at bounding box center [91, 72] width 114 height 17
copy h6 "1289776"
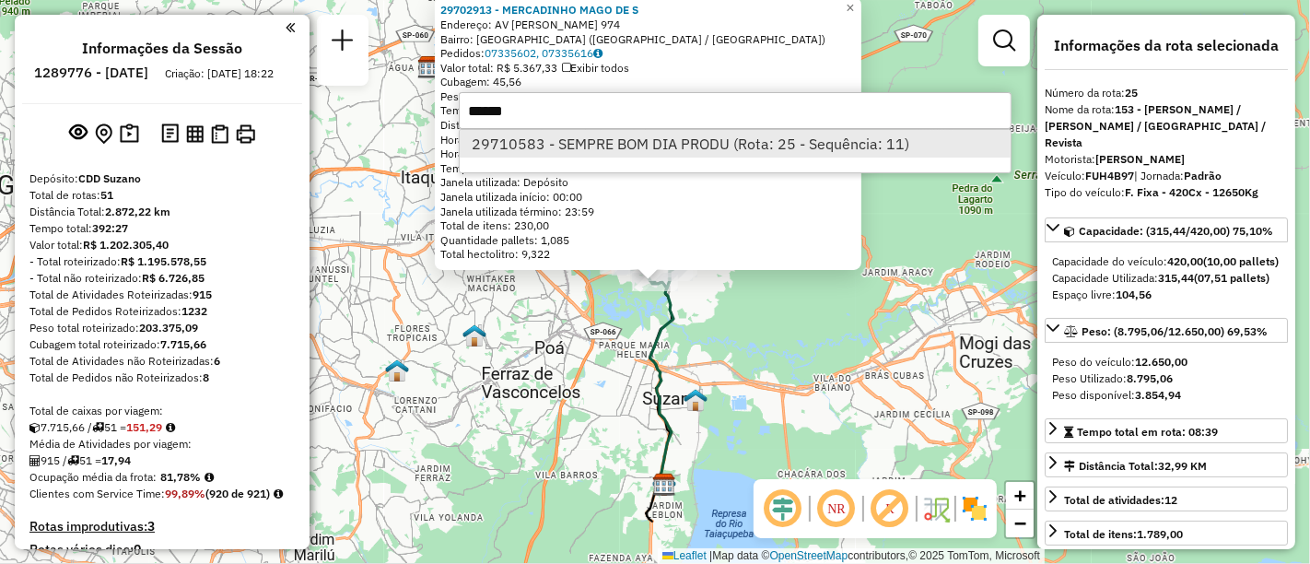
type input "*****"
click at [854, 140] on li "29710583 - SEMPRE BOM DIA PRODU (Rota: 25 - Sequência: 11)" at bounding box center [735, 144] width 551 height 28
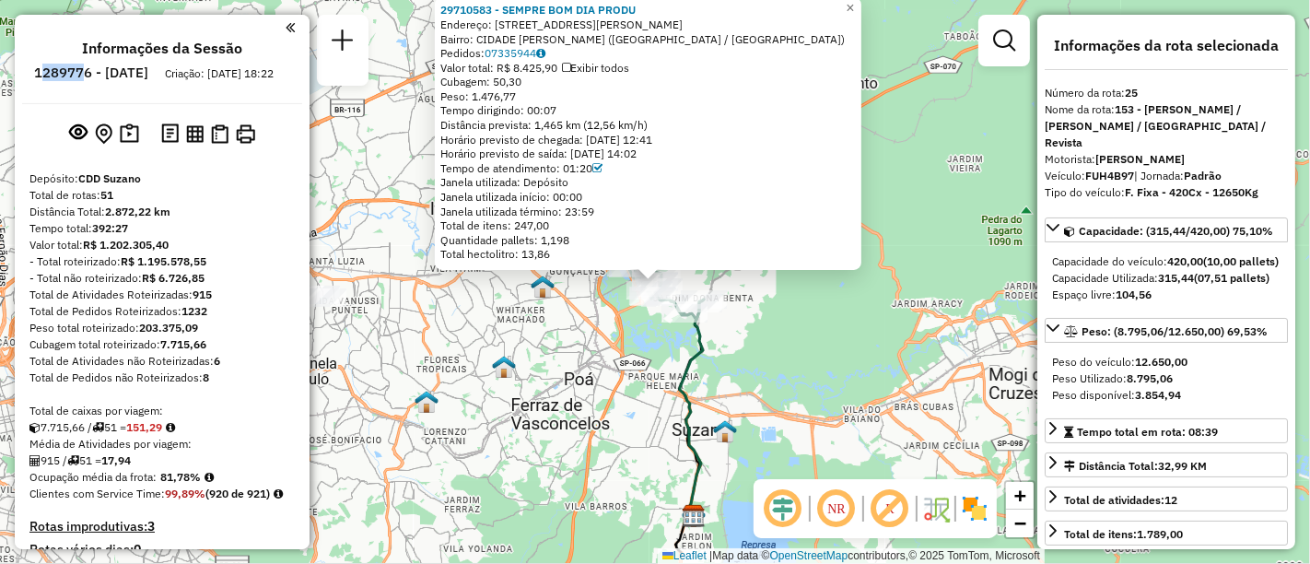
drag, startPoint x: 92, startPoint y: 70, endPoint x: 84, endPoint y: 76, distance: 10.5
click at [129, 76] on h6 "1289776 - [DATE]" at bounding box center [91, 72] width 114 height 17
drag, startPoint x: 83, startPoint y: 75, endPoint x: 141, endPoint y: 75, distance: 58.0
click at [141, 75] on li "1289776 - [DATE]" at bounding box center [90, 76] width 123 height 24
copy h6 "1289776"
